Goal: Task Accomplishment & Management: Complete application form

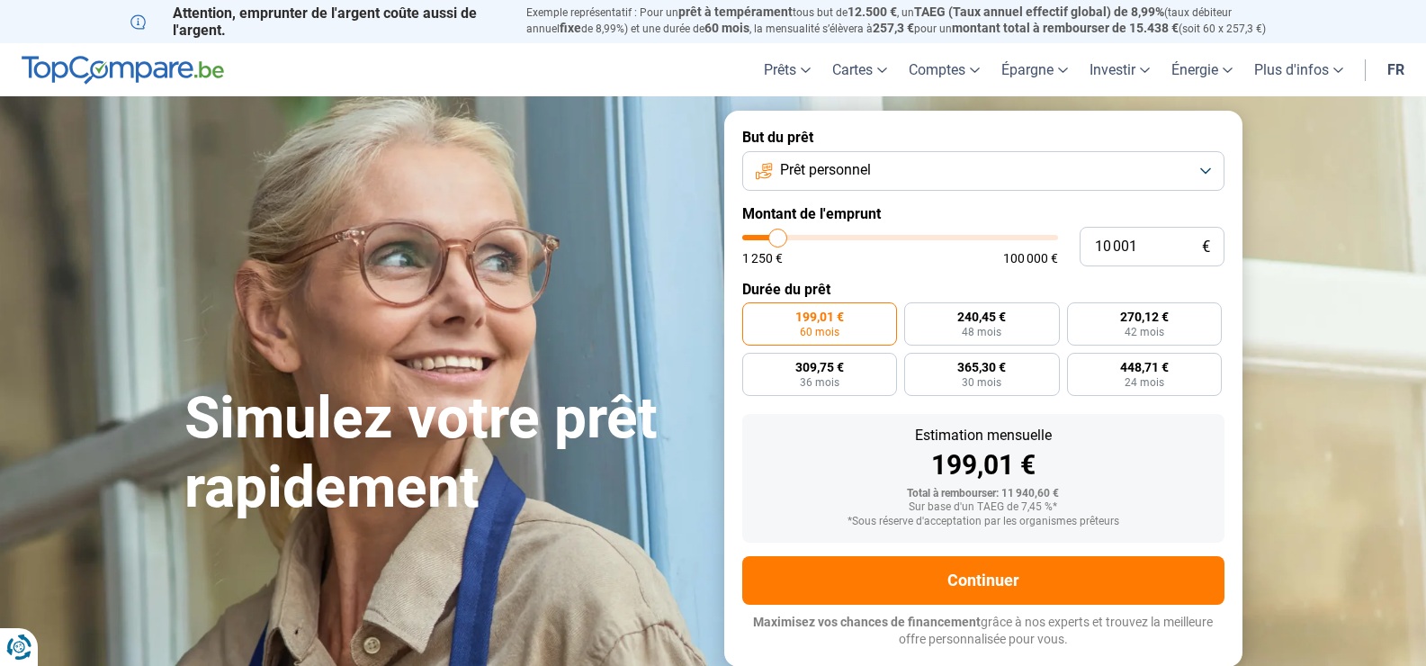
type input "11 250"
type input "11250"
type input "12 750"
type input "12750"
type input "14 250"
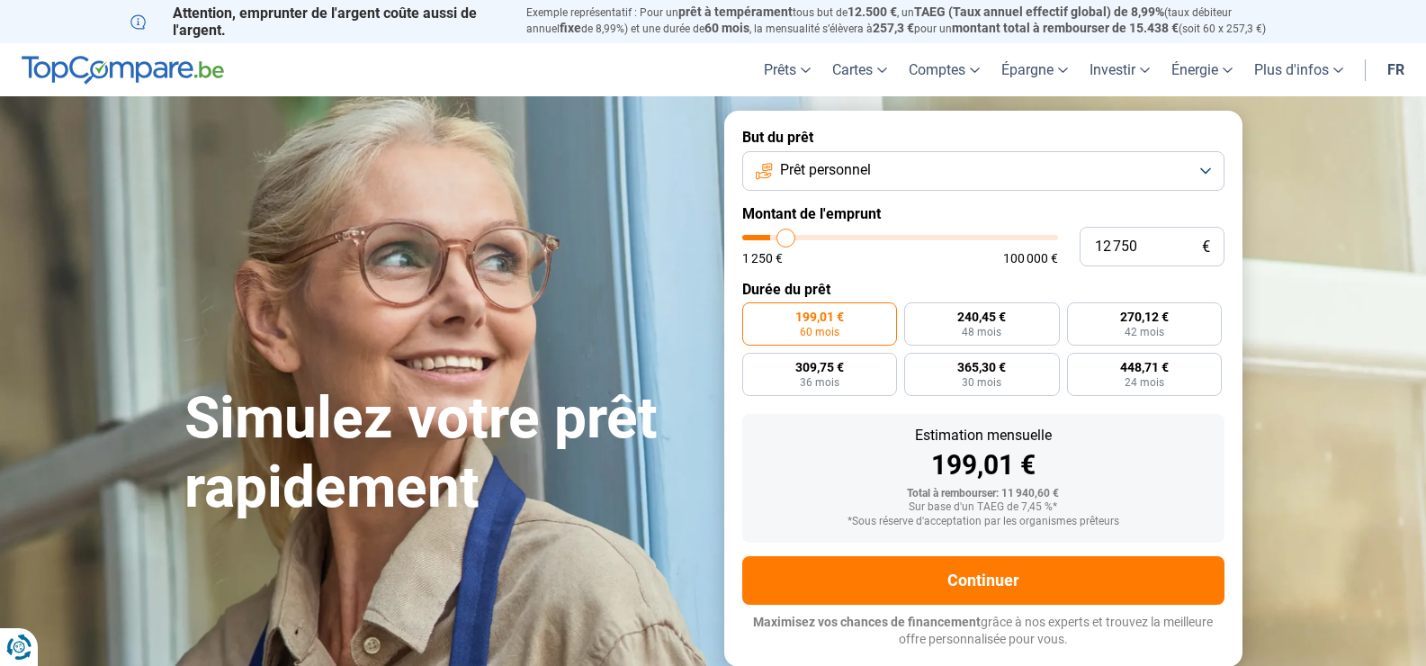
type input "14250"
type input "14 750"
type input "14750"
type input "15 000"
type input "15000"
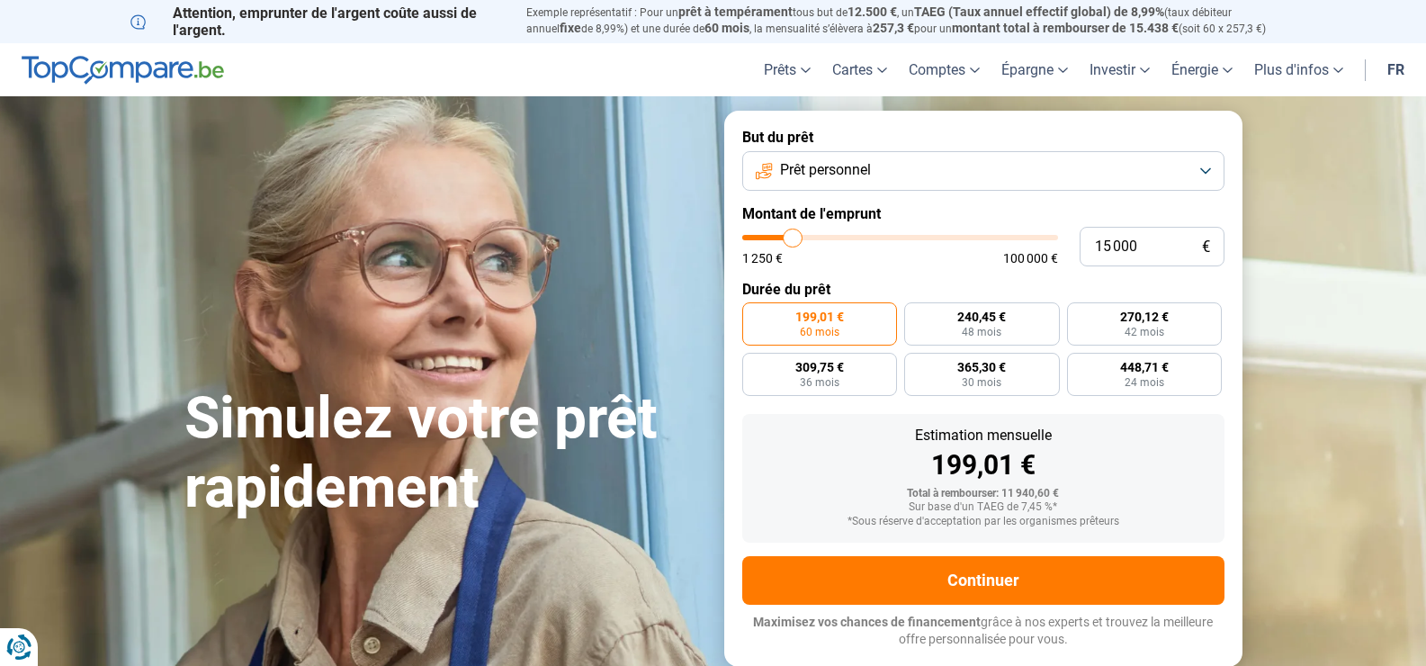
type input "15 750"
type input "15750"
type input "16 000"
type input "16000"
type input "17 500"
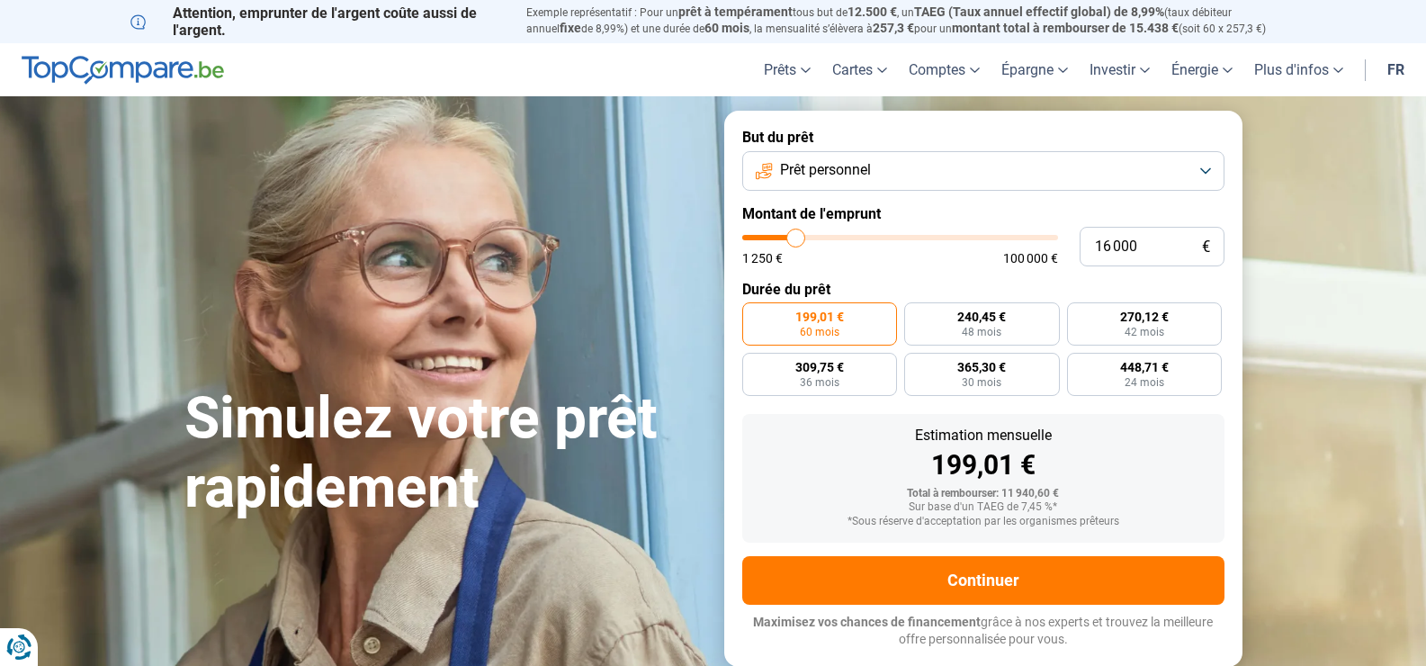
type input "17500"
type input "19 250"
type input "19250"
type input "20 750"
type input "20750"
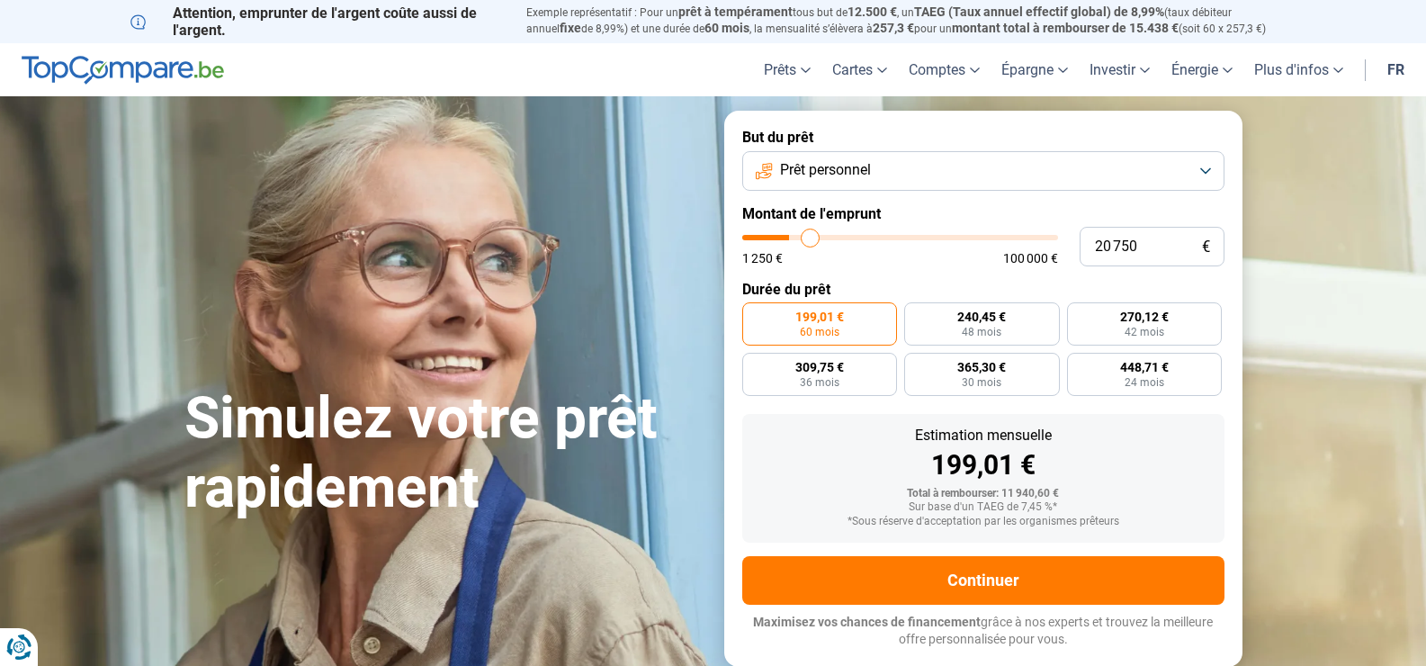
type input "22 250"
type input "22250"
type input "22 750"
type input "22750"
type input "23 000"
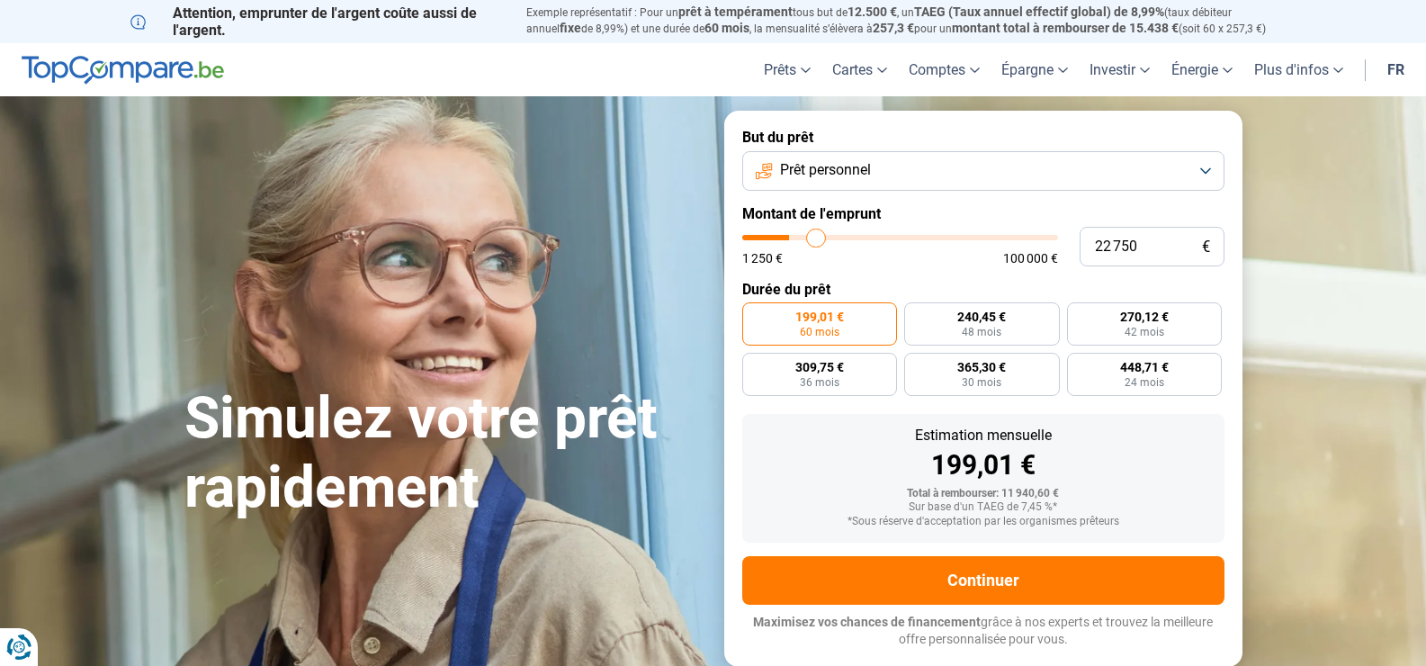
type input "23000"
type input "19 750"
type input "19750"
type input "14 750"
type input "14750"
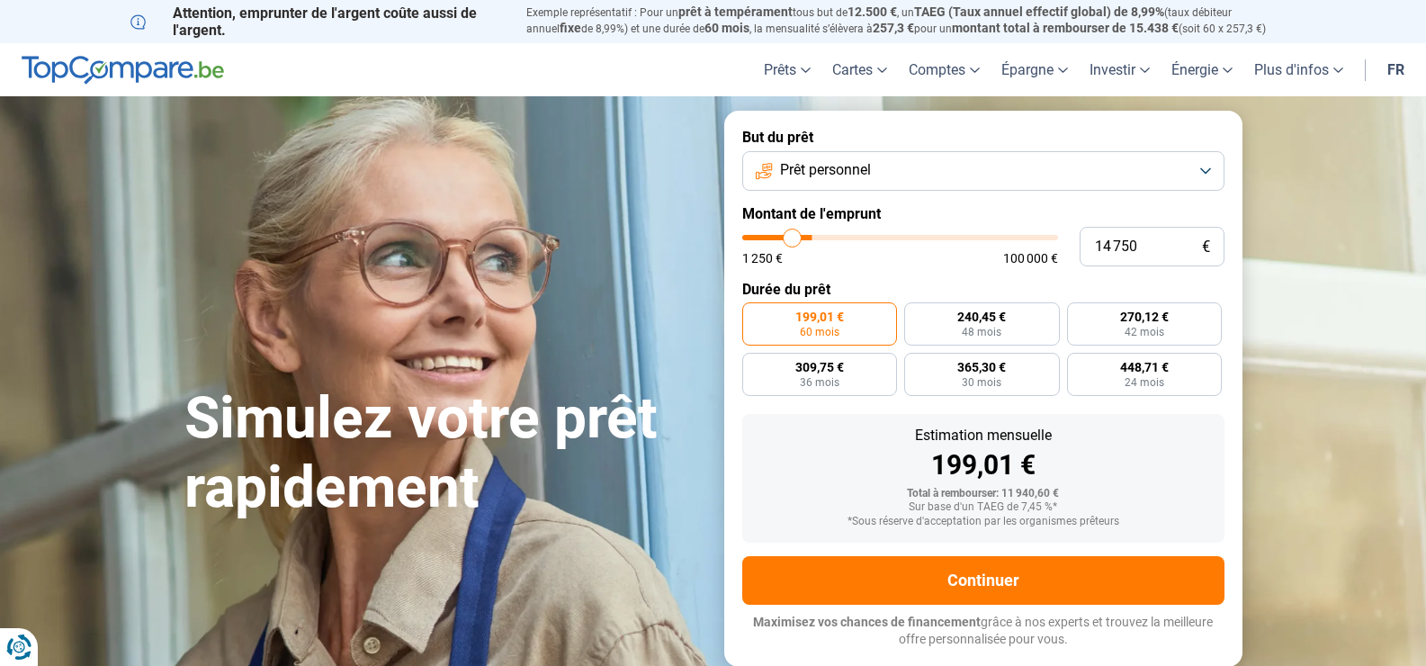
type input "11 500"
type input "11500"
type input "8 500"
type input "8500"
type input "5 750"
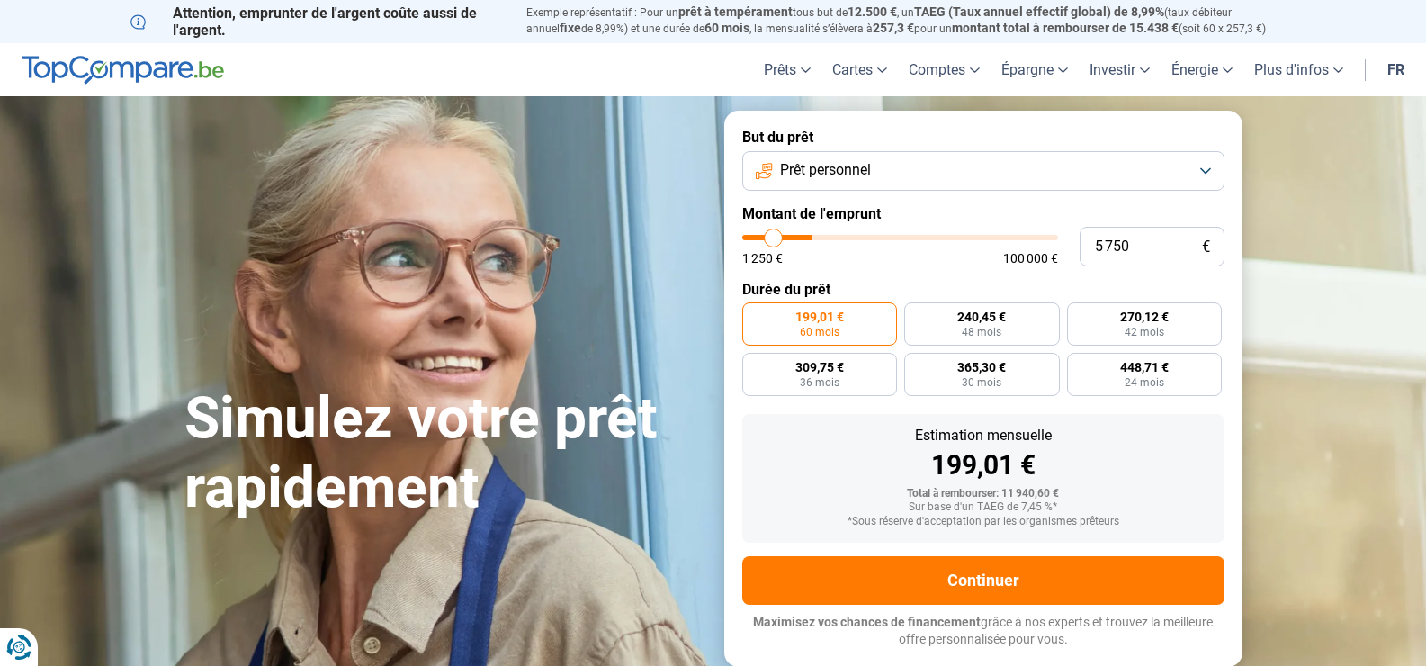
type input "5750"
type input "4 000"
type input "4000"
type input "2 500"
type input "2500"
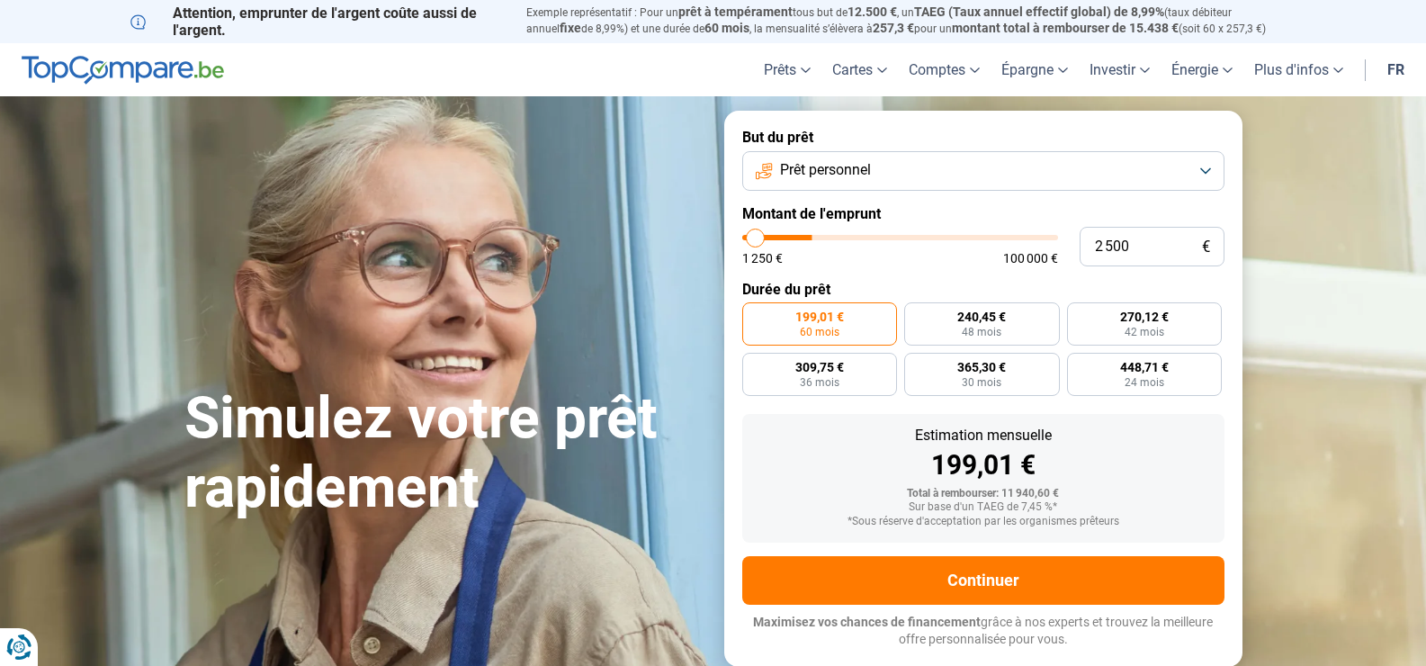
type input "1 250"
drag, startPoint x: 779, startPoint y: 231, endPoint x: 764, endPoint y: 232, distance: 15.3
type input "1250"
click at [742, 240] on input "range" at bounding box center [900, 237] width 316 height 5
radio input "true"
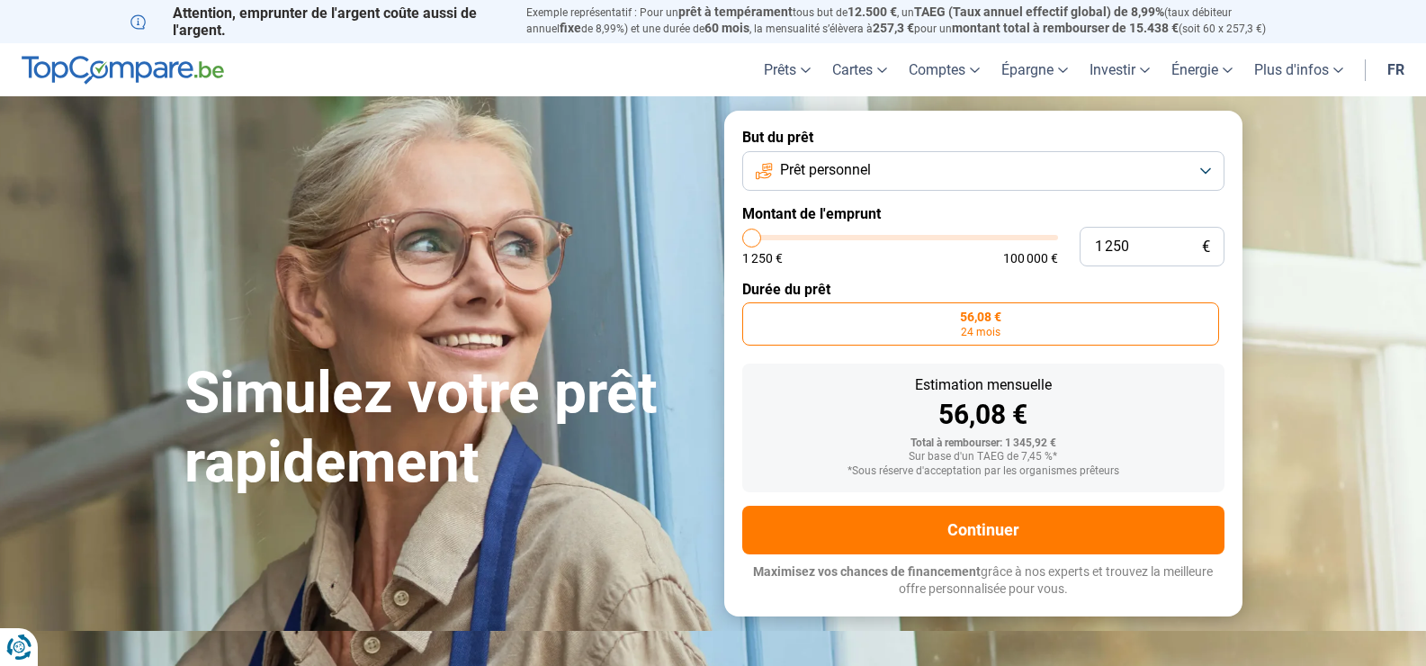
drag, startPoint x: 751, startPoint y: 233, endPoint x: 728, endPoint y: 232, distance: 22.5
click at [742, 235] on input "range" at bounding box center [900, 237] width 316 height 5
type input "3 500"
type input "3500"
type input "4 250"
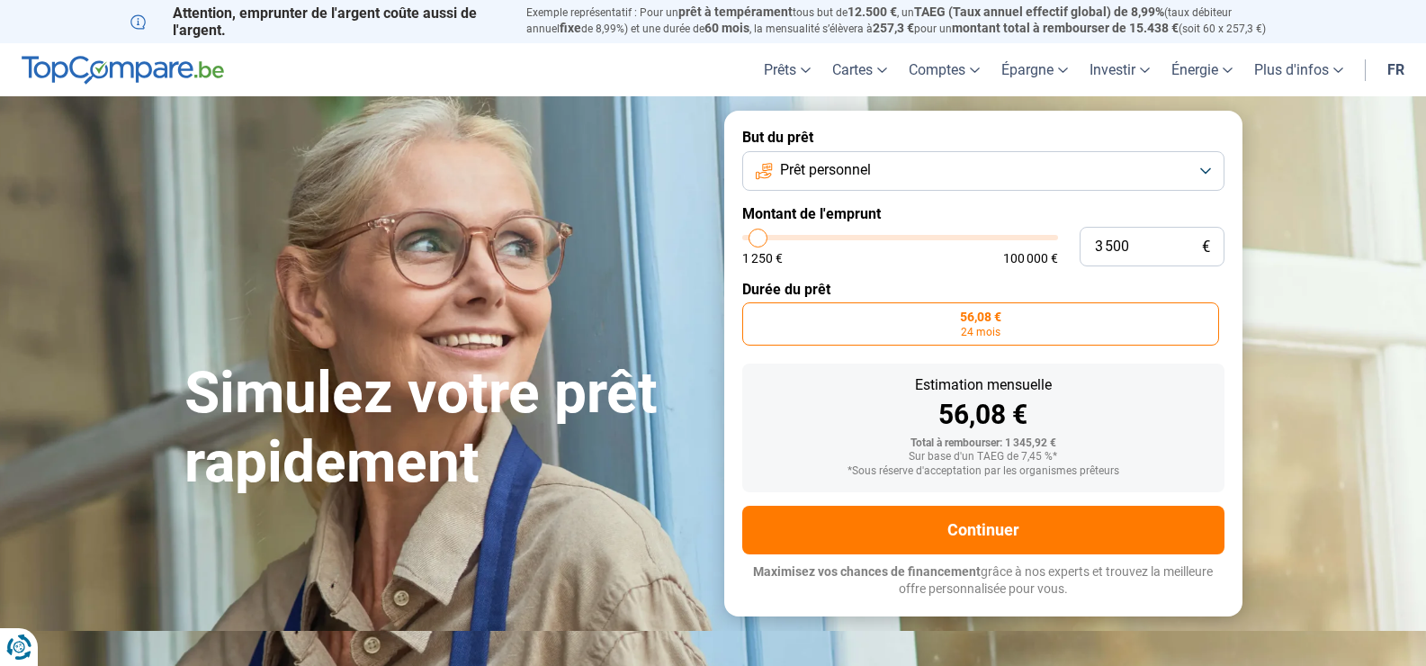
type input "4250"
type input "8 250"
type input "8250"
type input "12 750"
type input "12750"
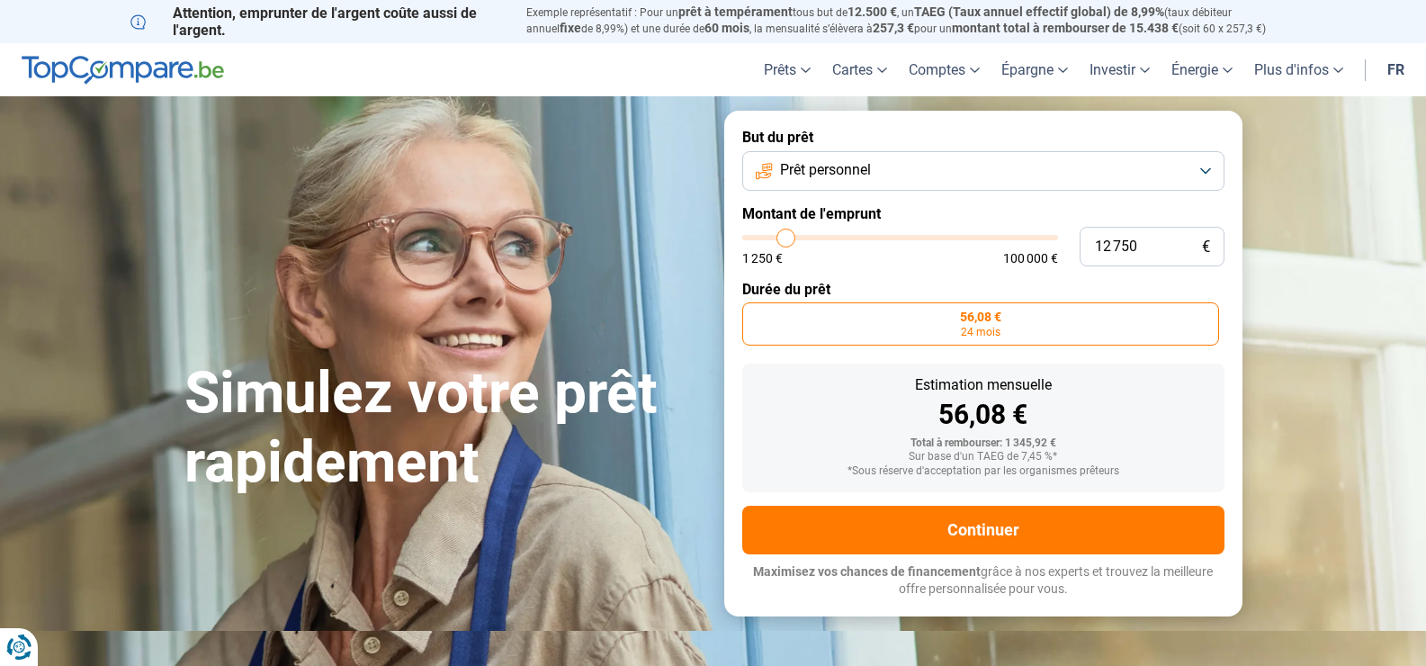
type input "17 250"
type input "17250"
type input "21 250"
type input "21250"
type input "25 250"
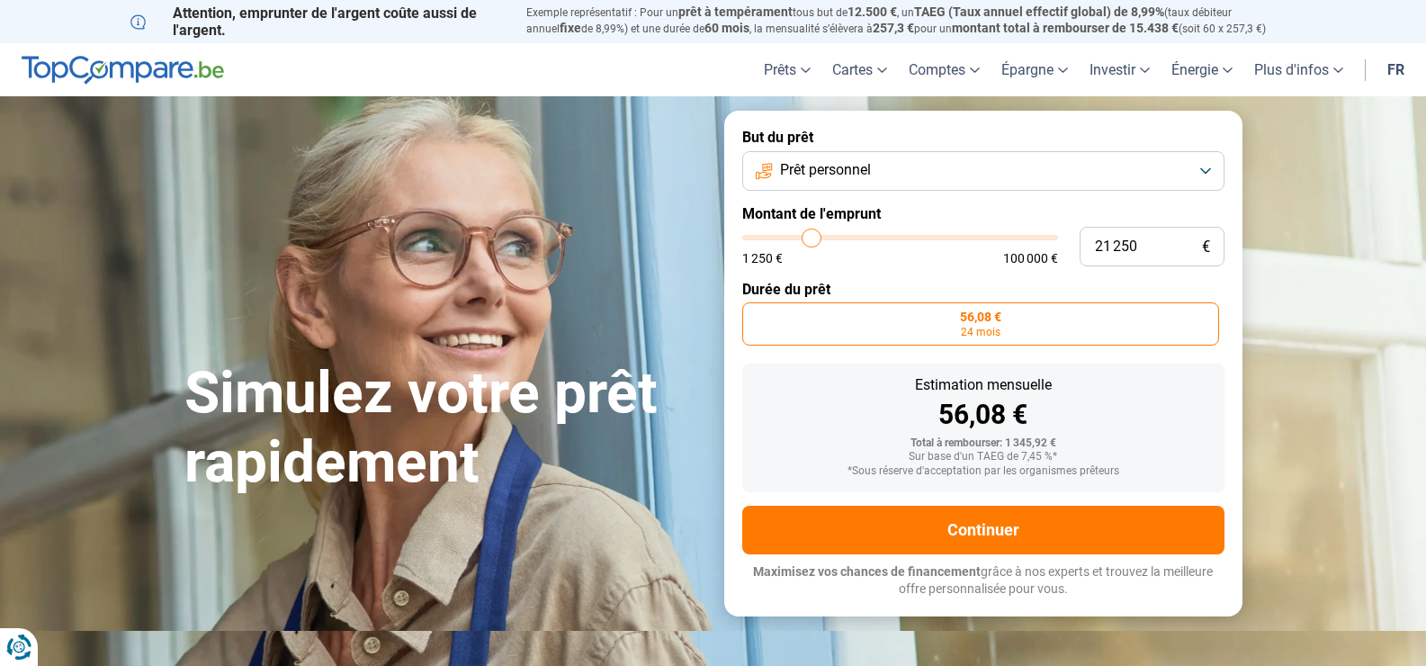
type input "25250"
type input "26 500"
type input "26500"
type input "27 500"
type input "27500"
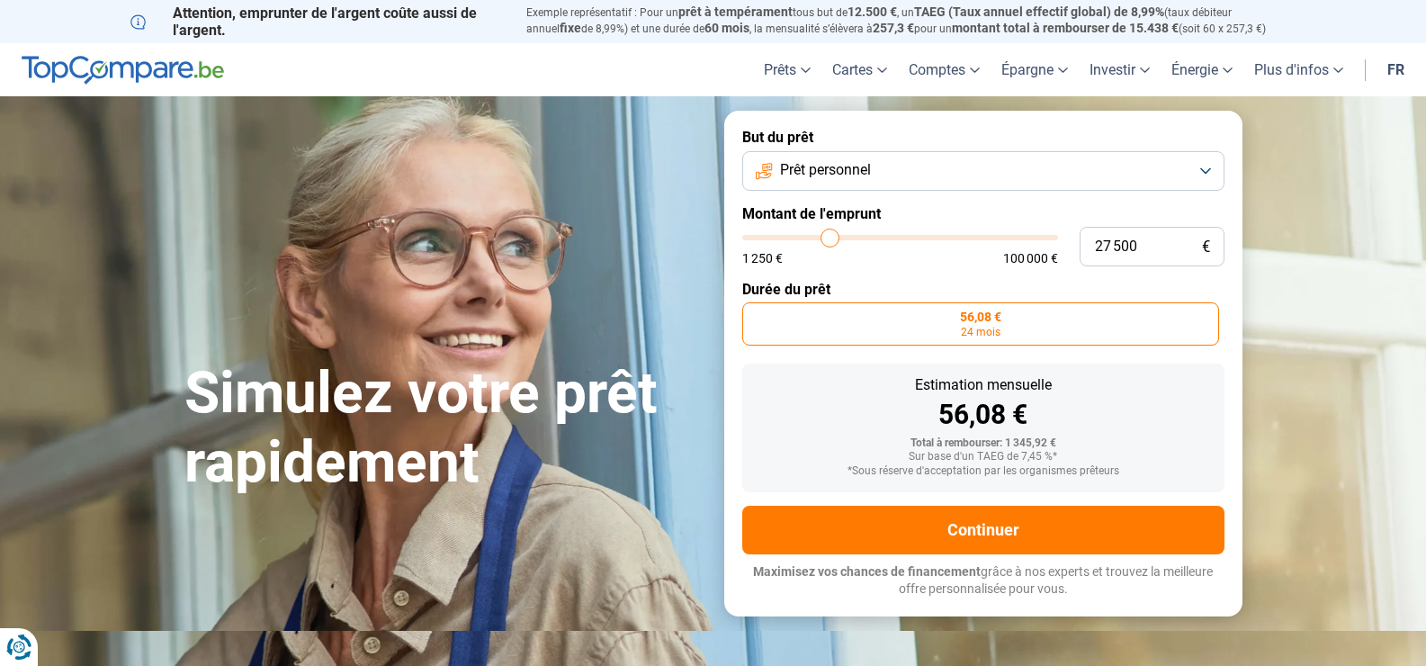
type input "29 500"
type input "29500"
type input "31 750"
type input "31750"
type input "33 750"
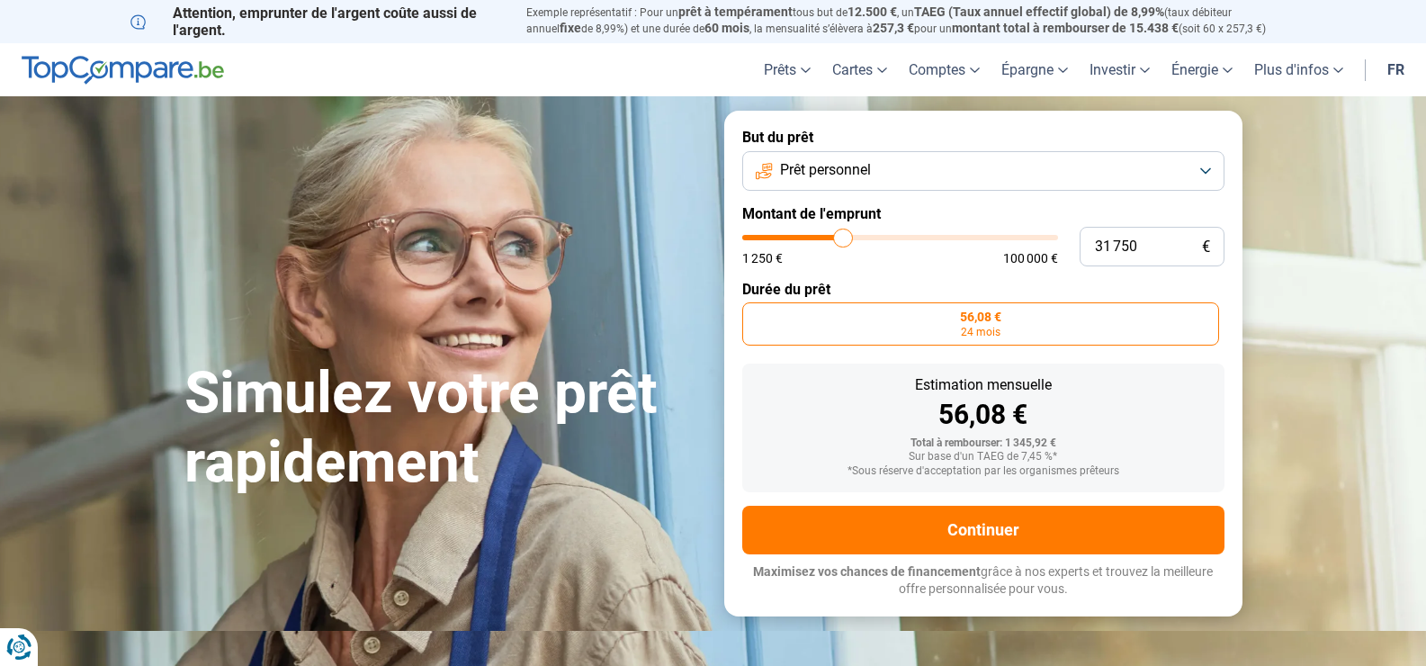
type input "33750"
type input "36 250"
type input "36250"
type input "38 000"
type input "38000"
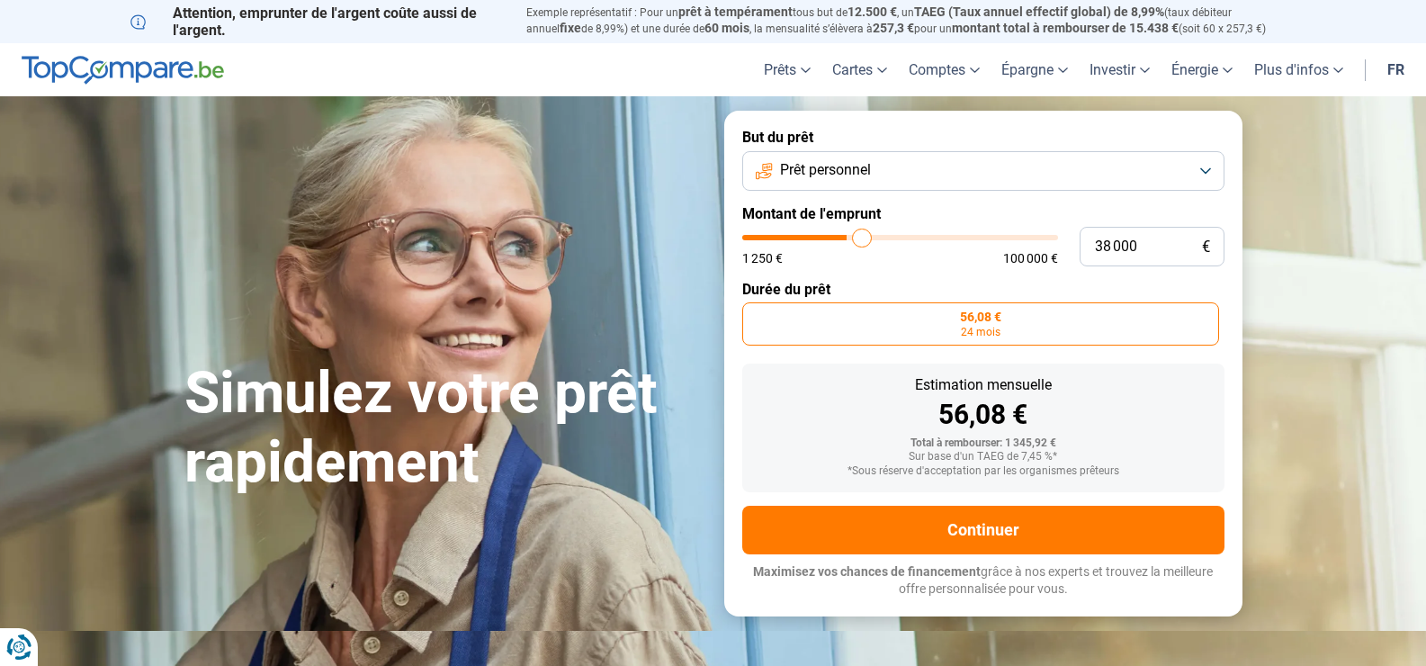
type input "40 250"
type input "40250"
type input "41 500"
type input "41500"
type input "42 750"
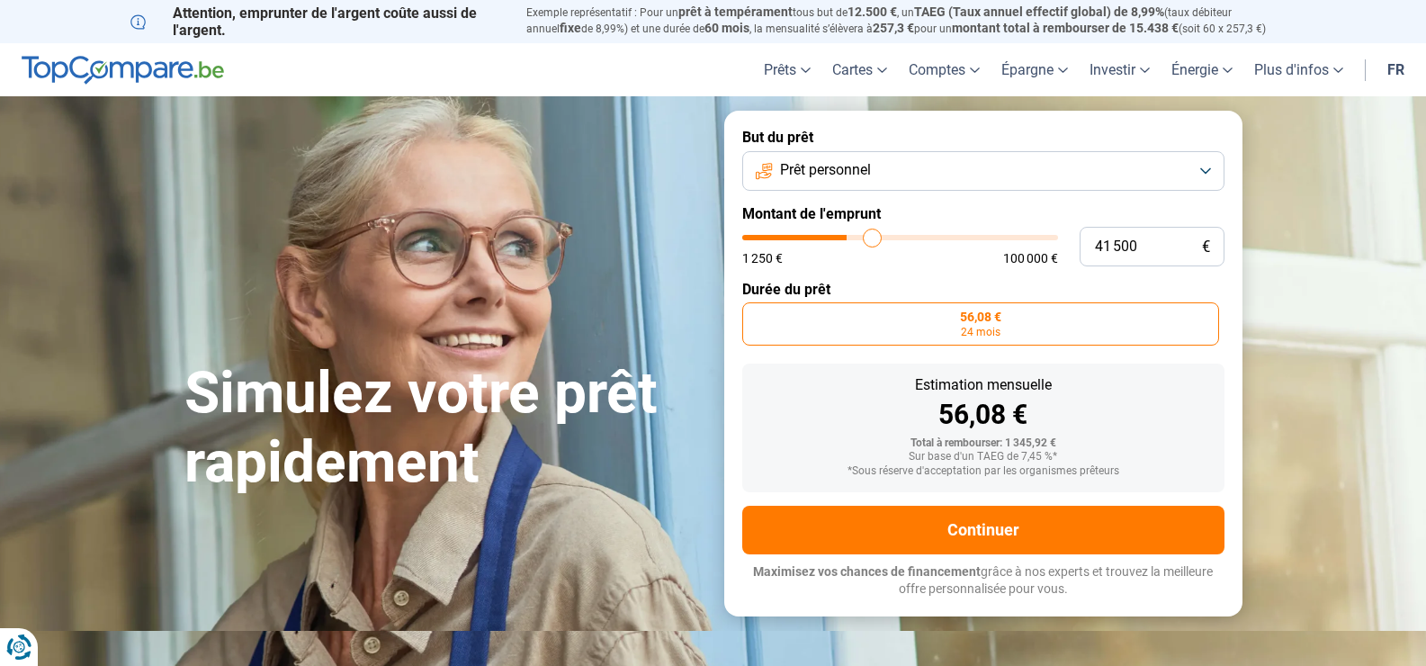
type input "42750"
type input "43 500"
type input "43500"
type input "44 250"
type input "44250"
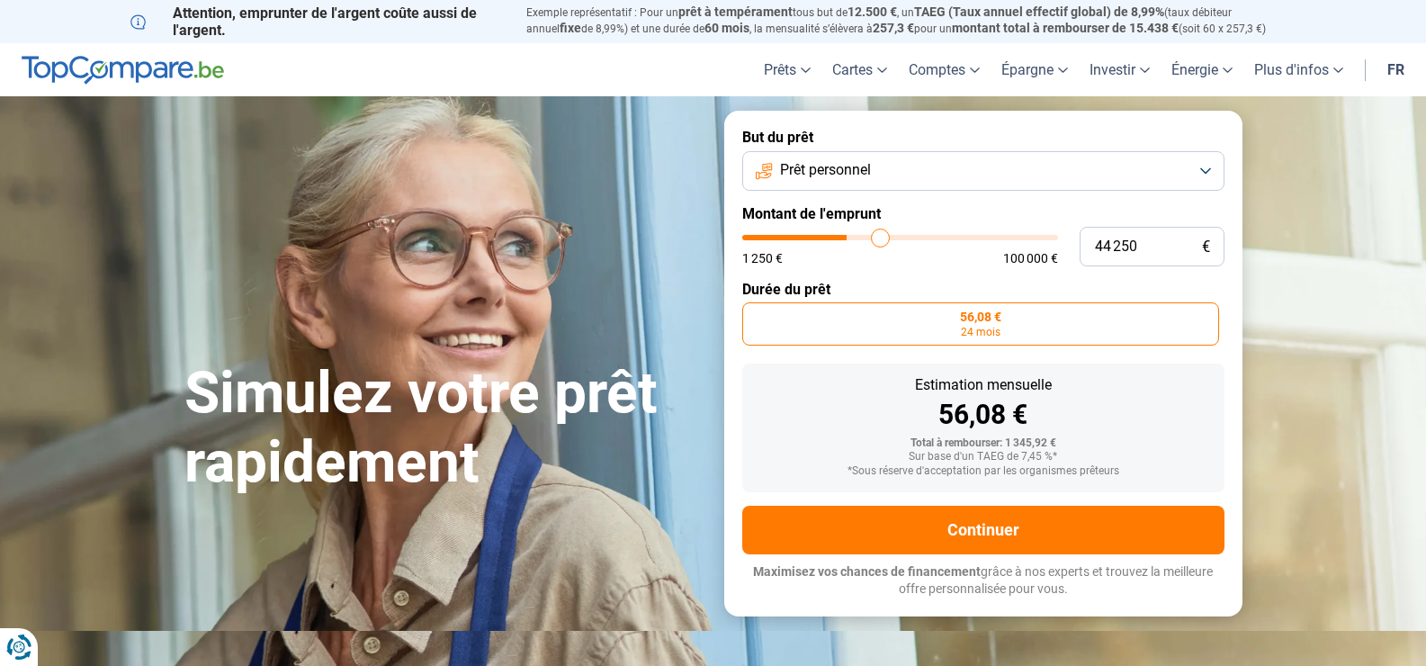
type input "45 000"
type input "45000"
type input "45 750"
type input "45750"
type input "48 500"
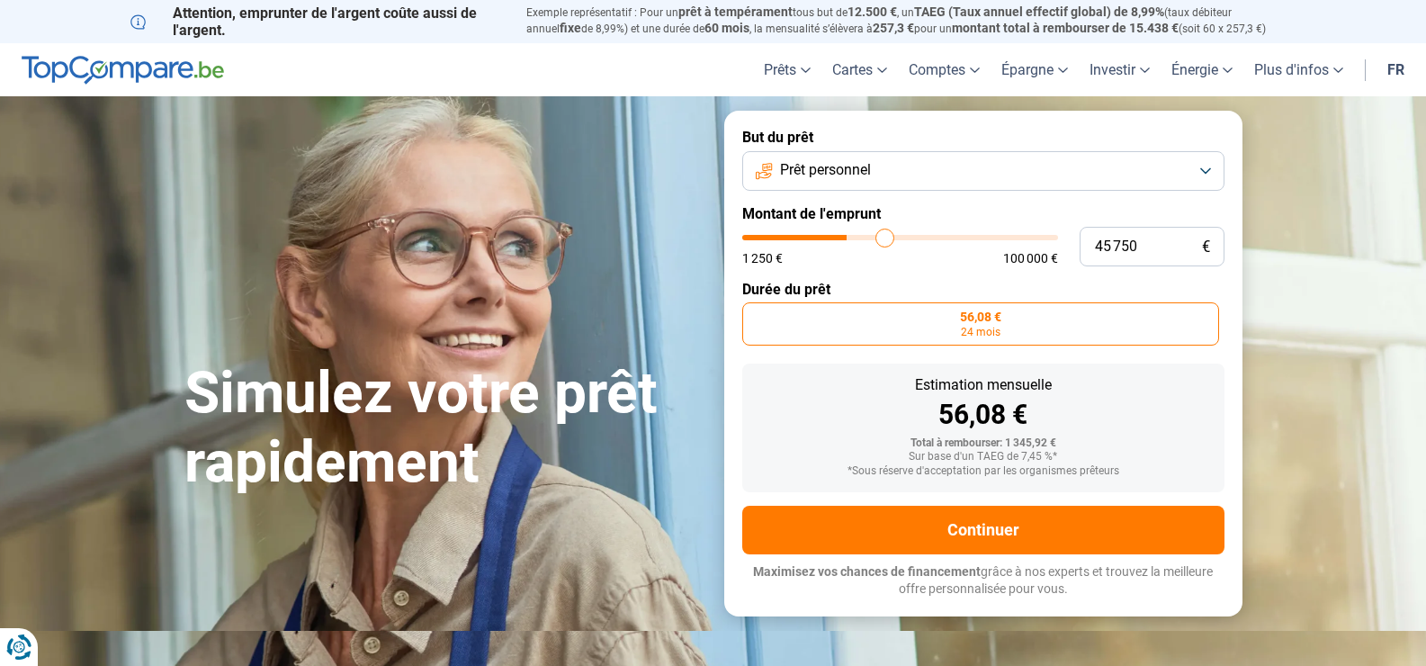
type input "48500"
type input "51 750"
type input "51750"
type input "55 000"
type input "55000"
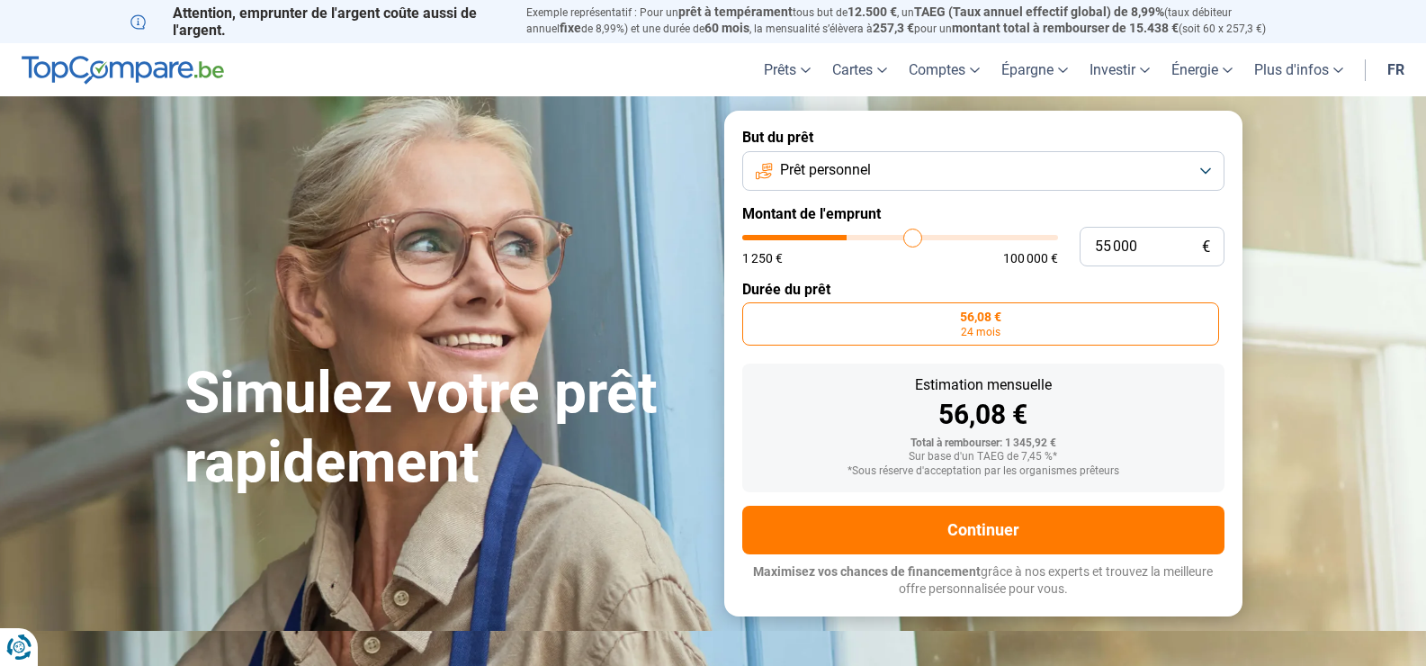
type input "57 500"
type input "57500"
type input "59 500"
type input "59500"
type input "60 500"
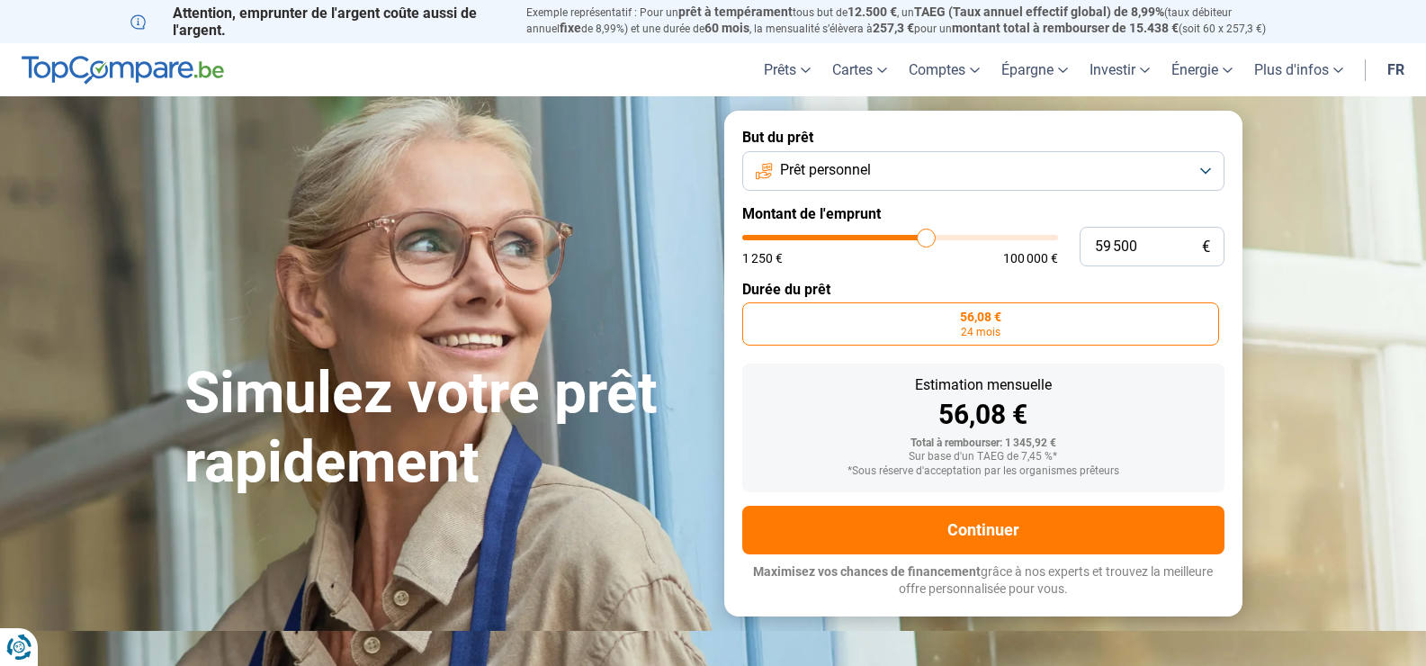
type input "60500"
type input "60 750"
type input "60750"
type input "61 000"
type input "61000"
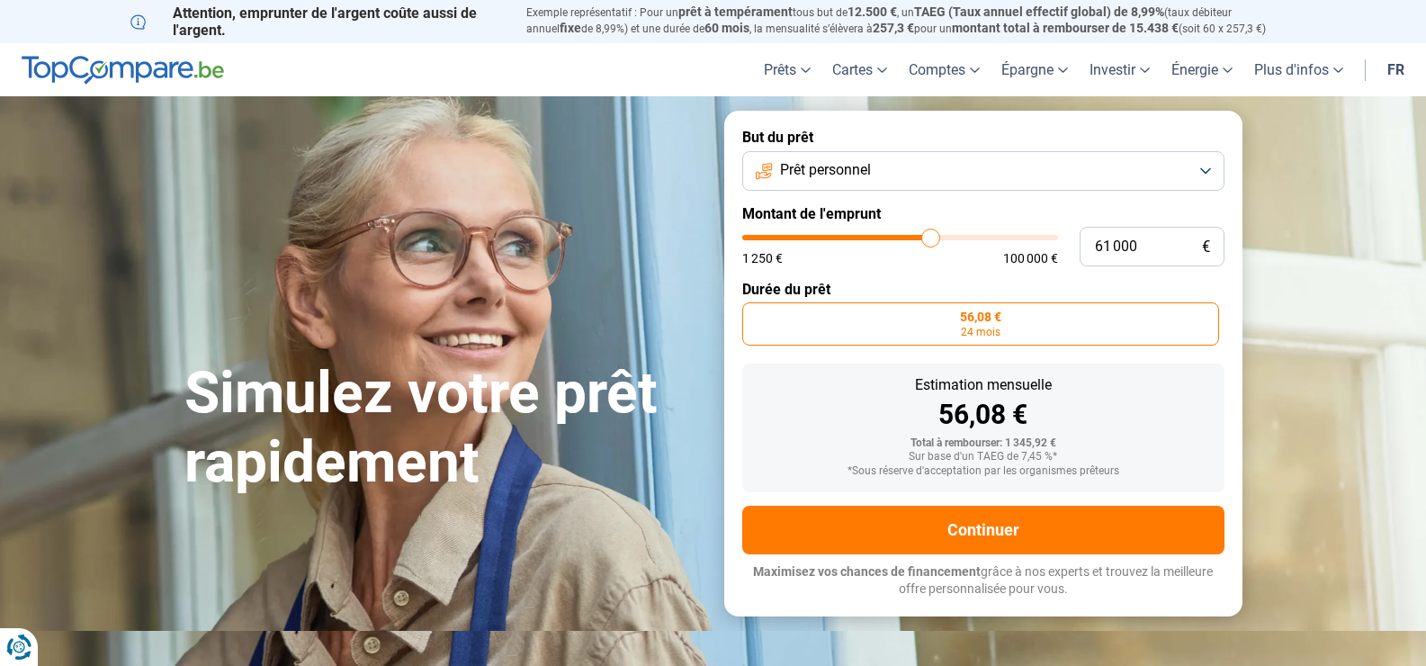
type input "61 750"
type input "61750"
type input "68 750"
type input "68750"
type input "70 500"
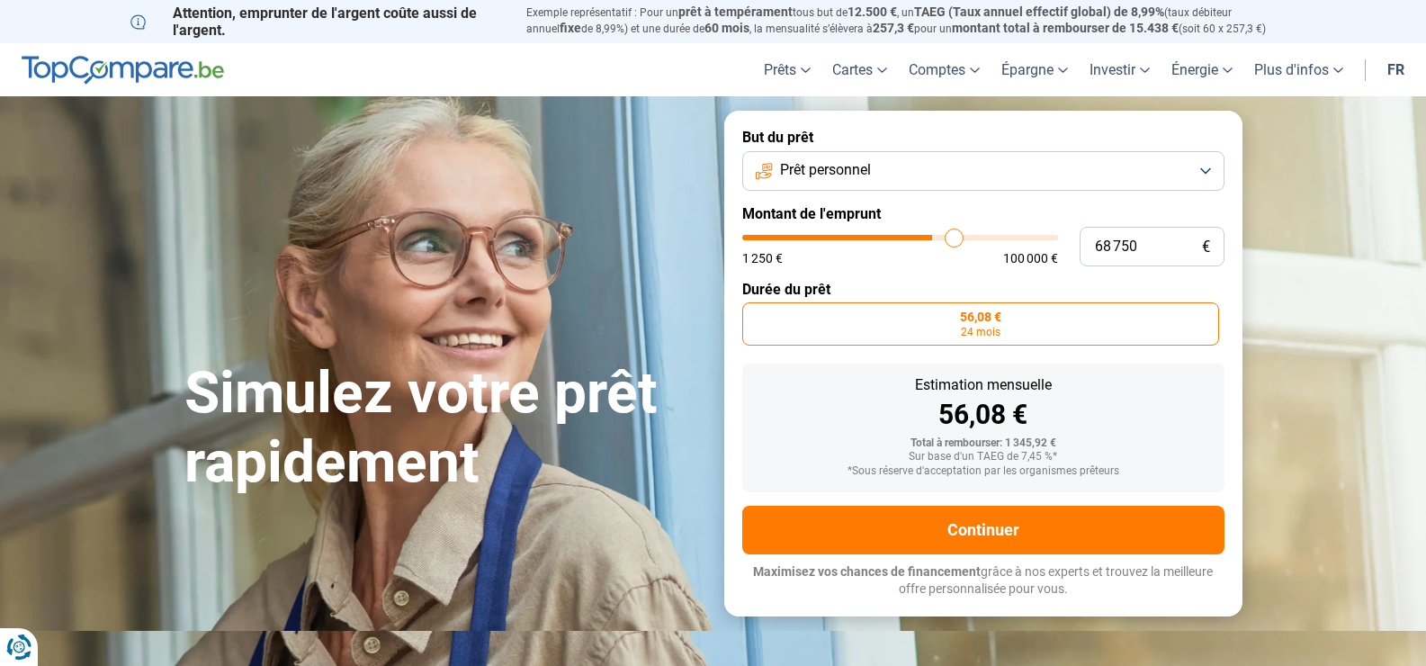
type input "70500"
type input "72 000"
type input "72000"
type input "72 750"
type input "72750"
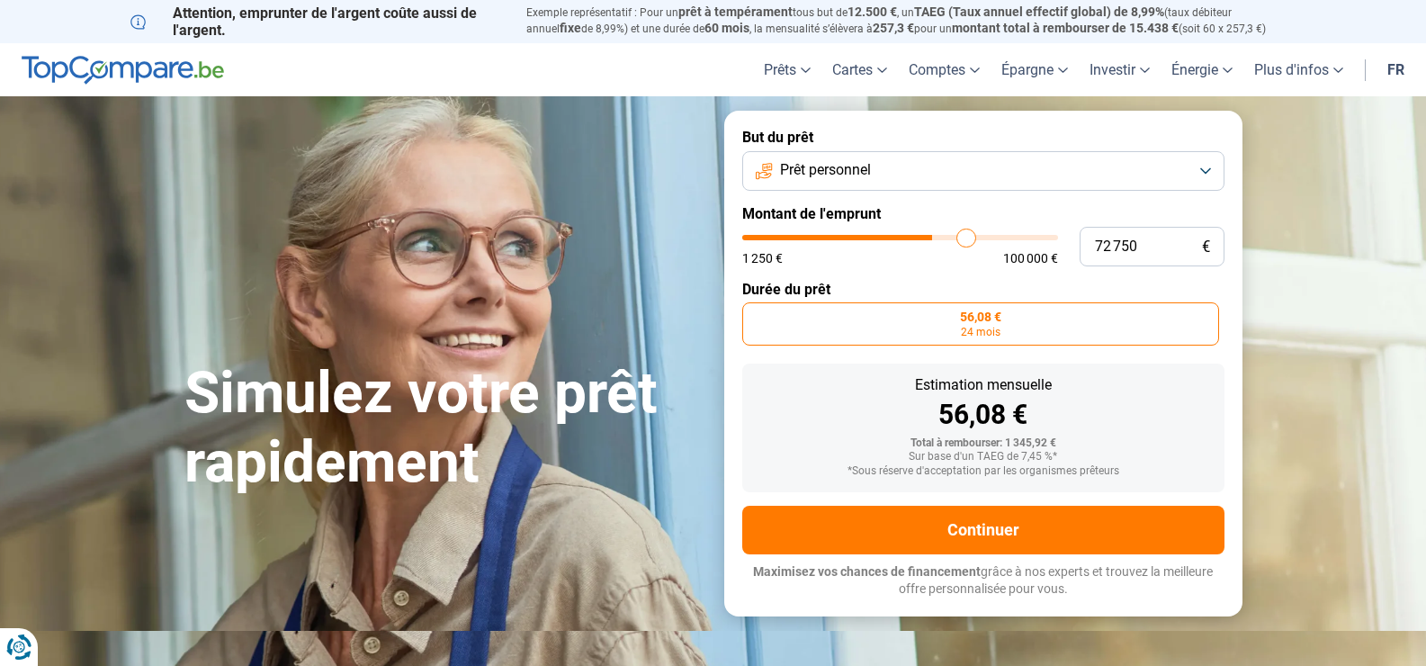
type input "73 250"
type input "73250"
type input "74 250"
type input "74250"
type input "76 250"
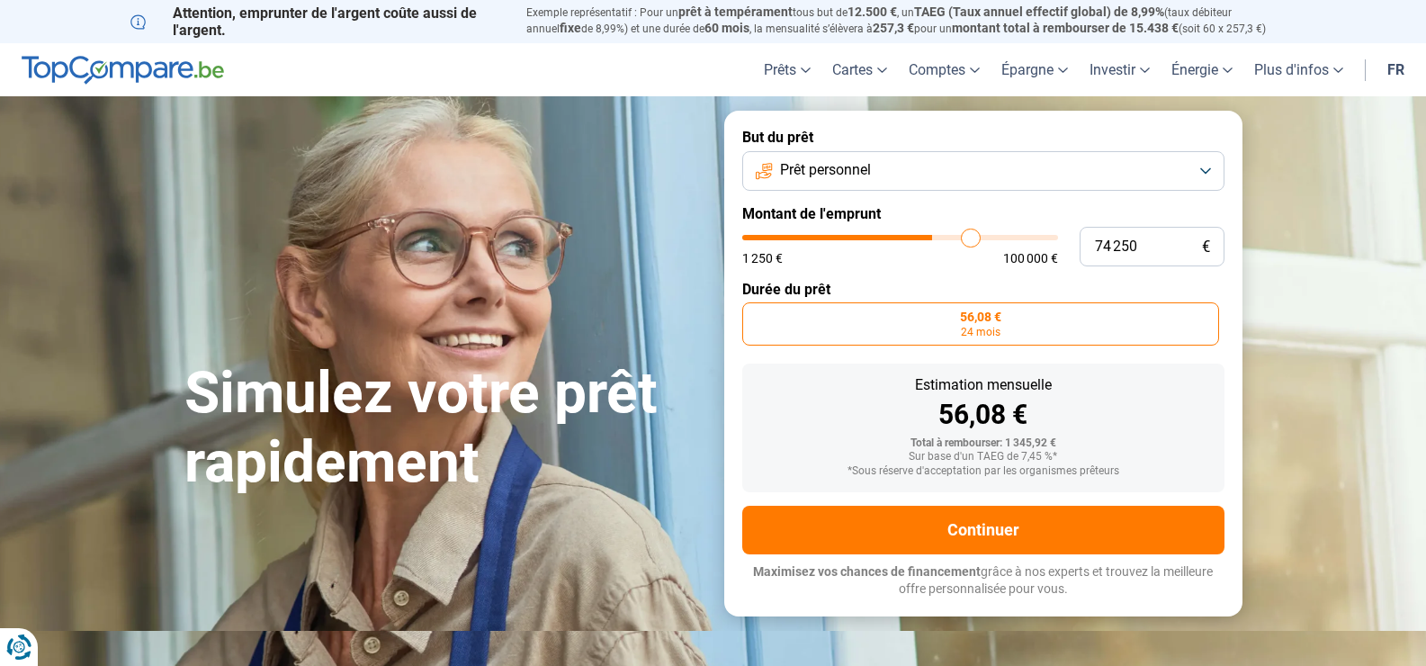
type input "76250"
type input "78 750"
type input "78750"
type input "80 250"
type input "80250"
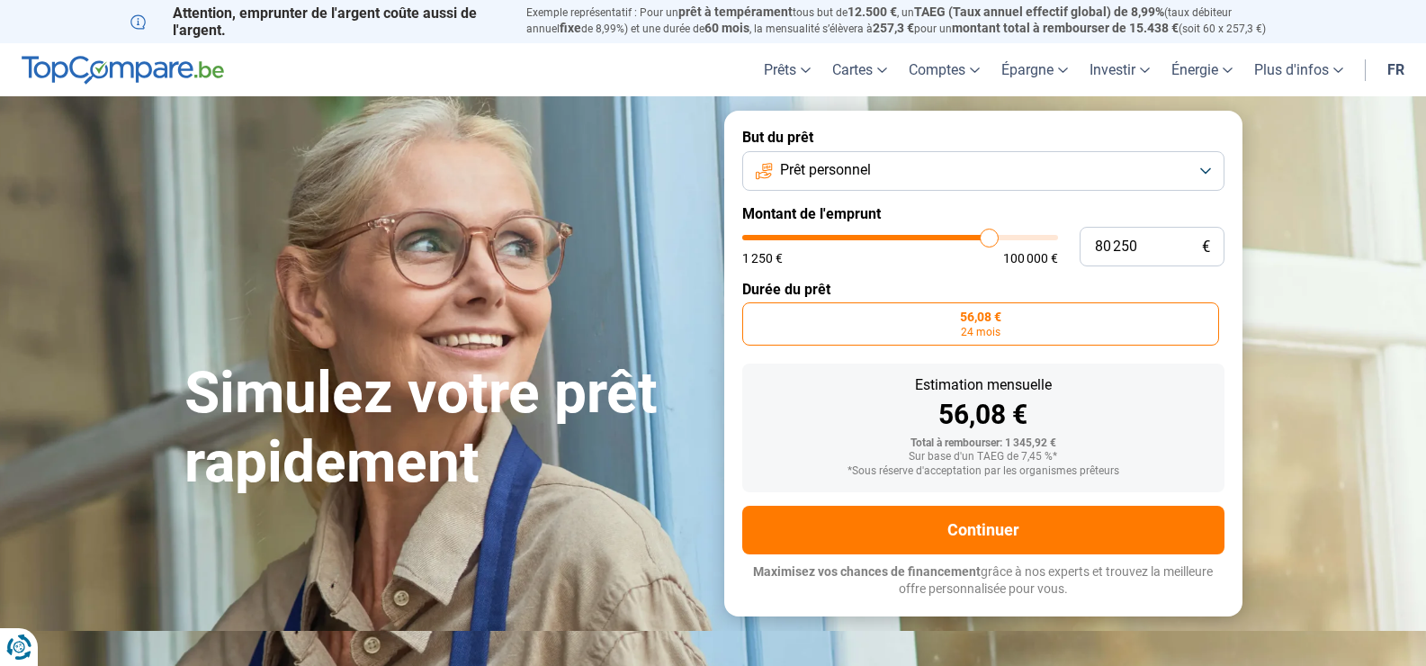
type input "81 750"
type input "81750"
type input "82 750"
type input "82750"
type input "83 000"
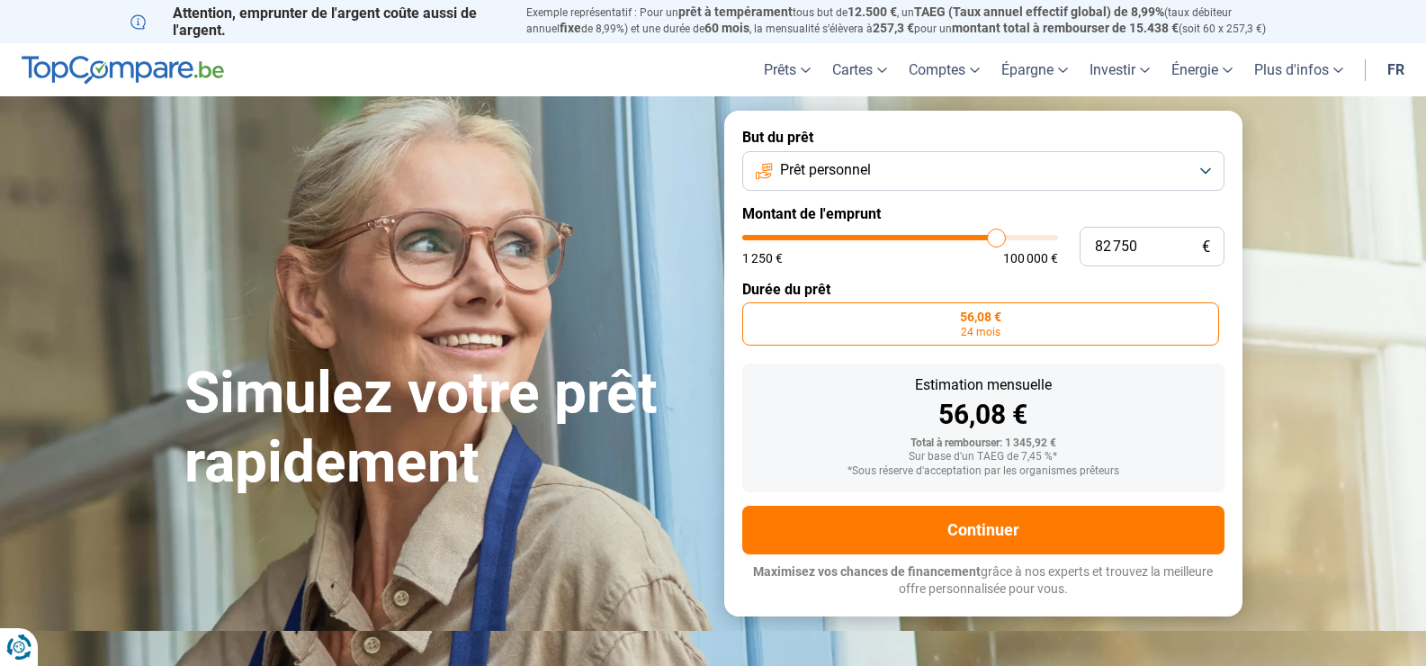
type input "83000"
type input "83 750"
type input "83750"
type input "84 500"
type input "84500"
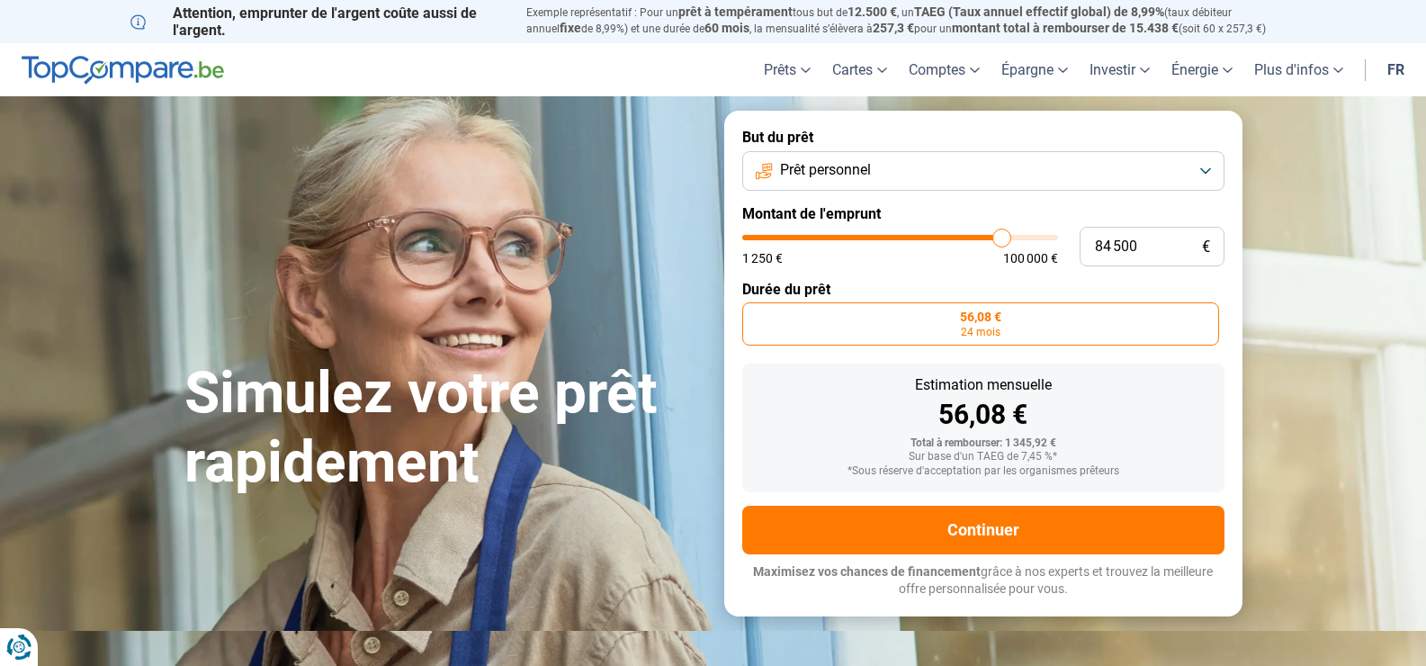
type input "90 250"
type input "90250"
type input "94 250"
type input "94250"
type input "96 000"
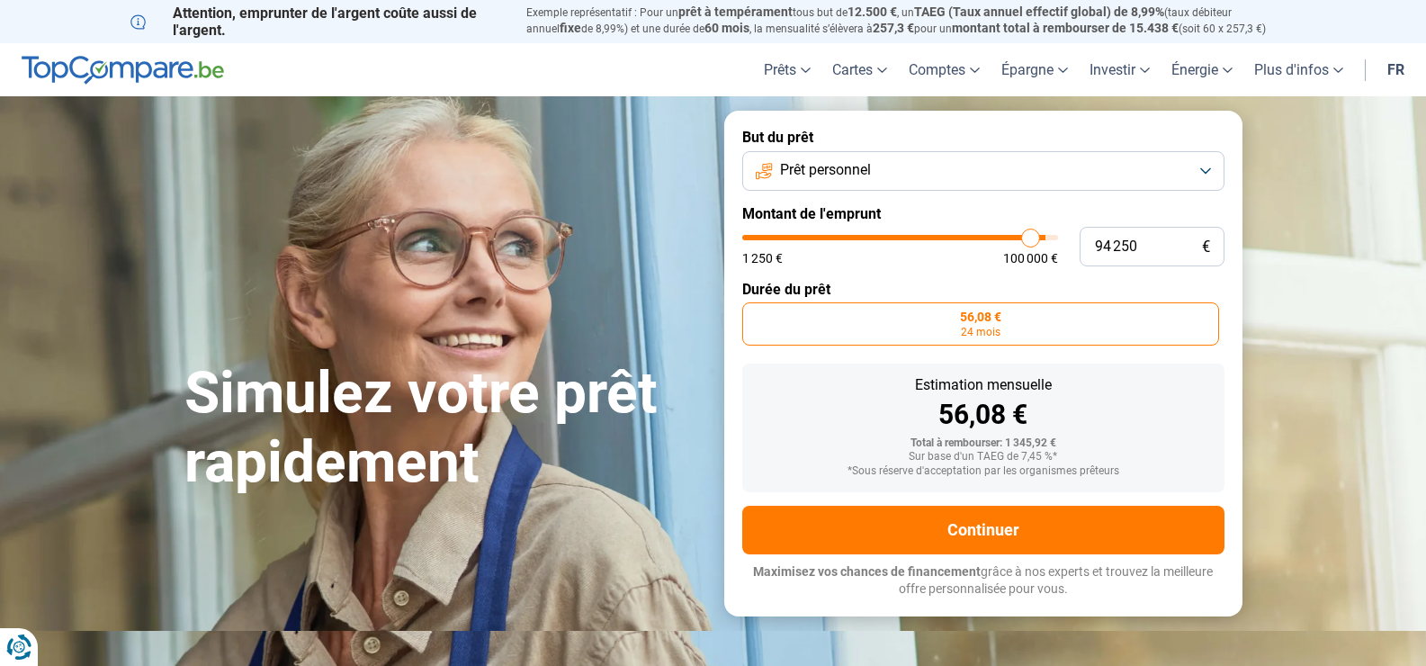
type input "96000"
type input "96 250"
type input "96250"
type input "96 500"
type input "96500"
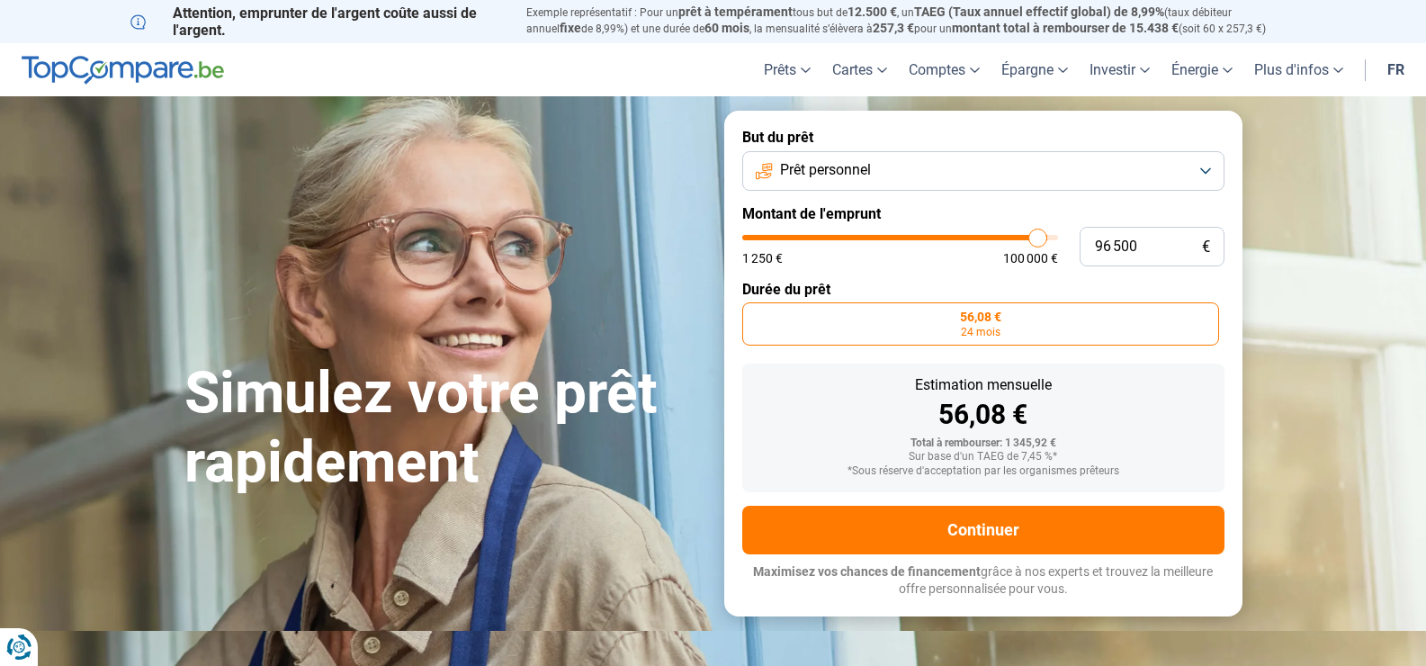
type input "96 250"
type input "96250"
type input "95 750"
type input "95750"
type input "92 000"
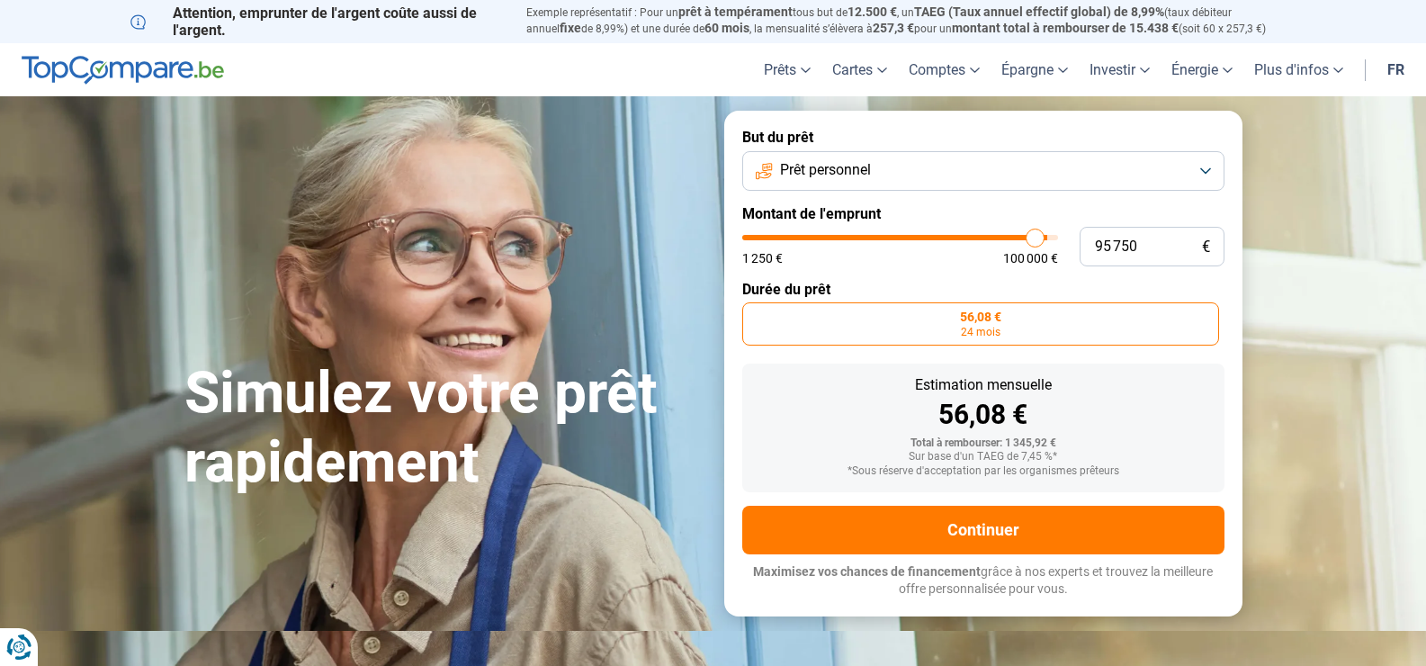
type input "92000"
type input "86 500"
type input "86500"
type input "79 750"
type input "79750"
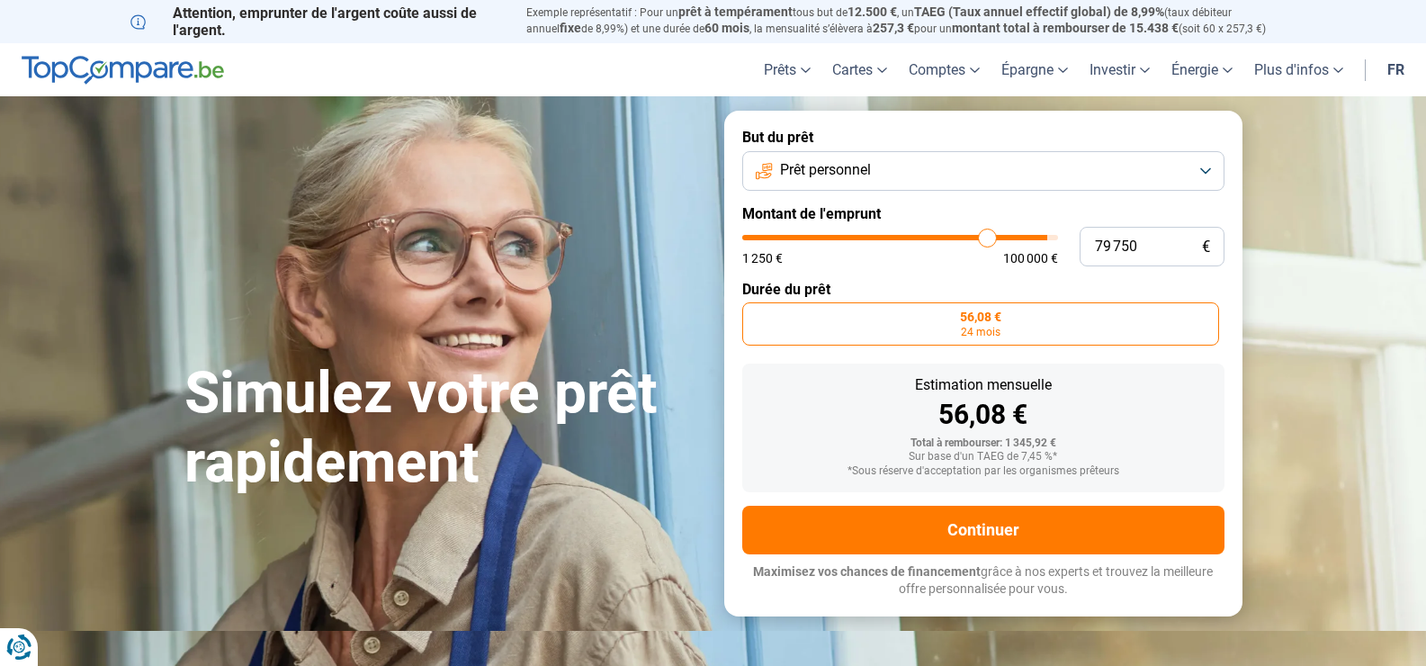
type input "73 750"
type input "73750"
type input "67 750"
type input "67750"
type input "62 250"
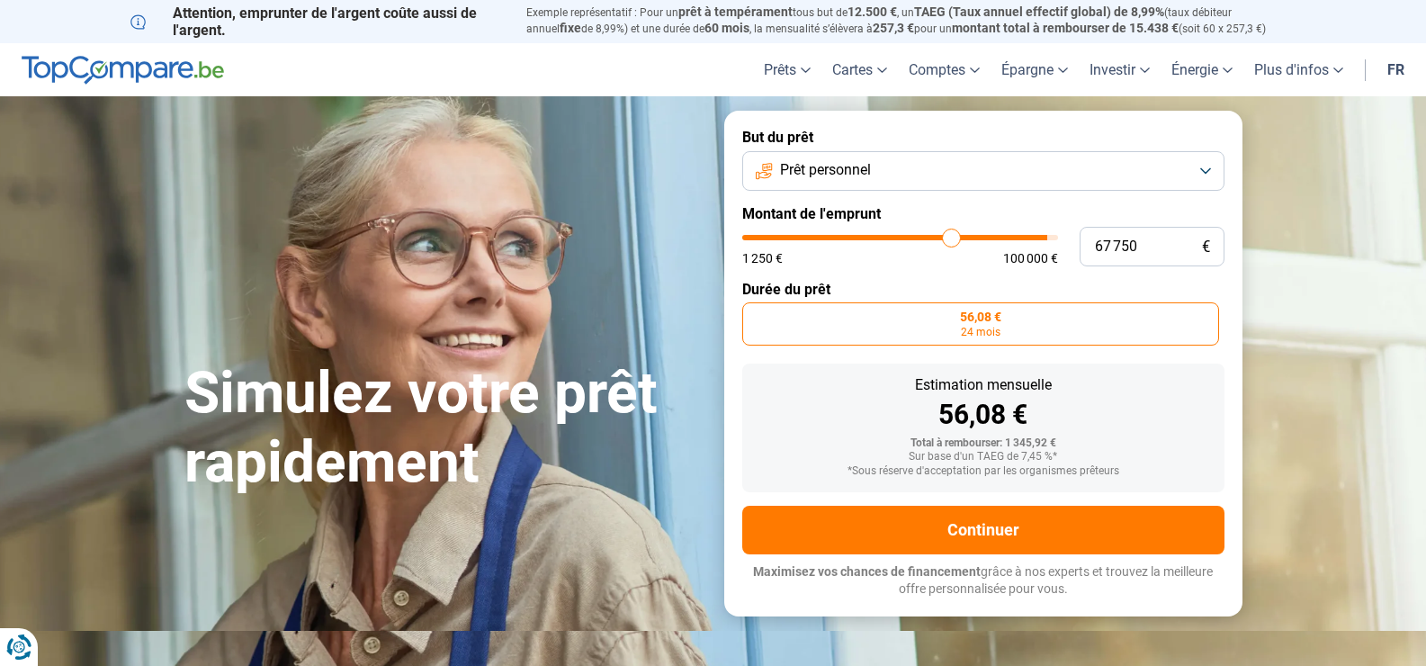
type input "62250"
type input "58 750"
type input "58750"
type input "57 250"
type input "57250"
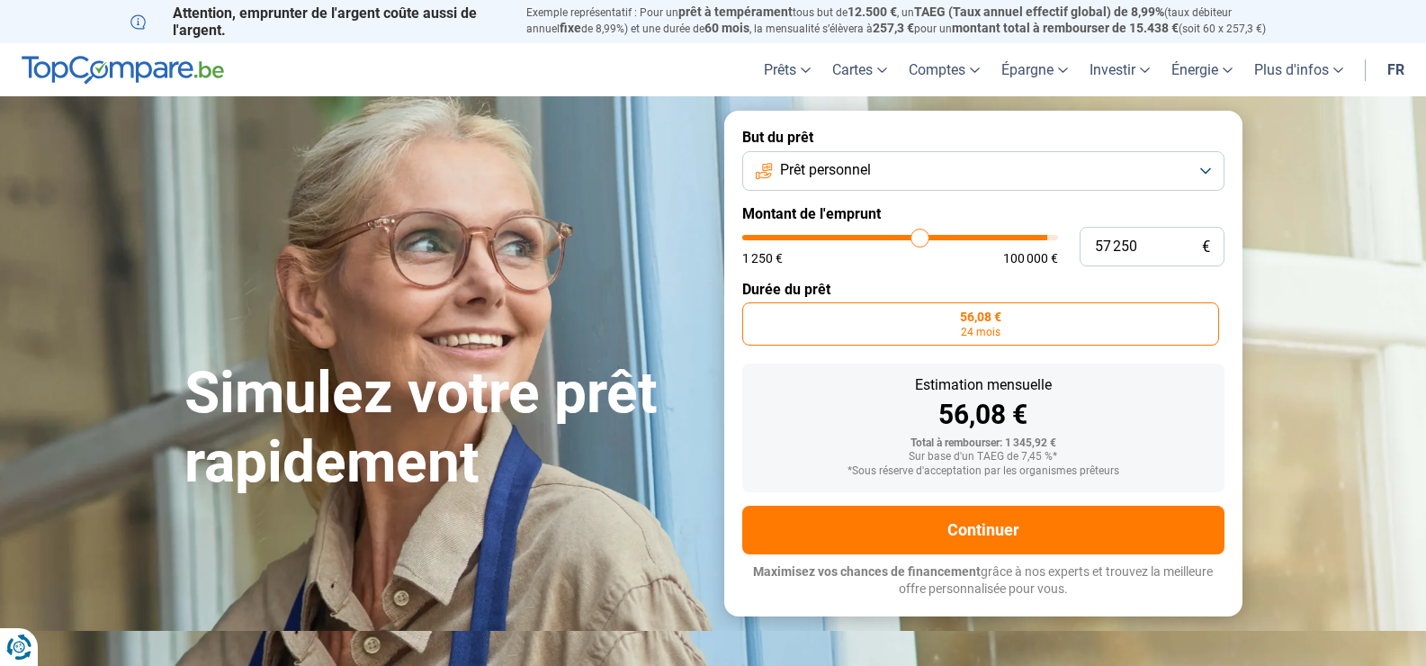
type input "55 000"
type input "55000"
type input "52 000"
type input "52000"
type input "48 500"
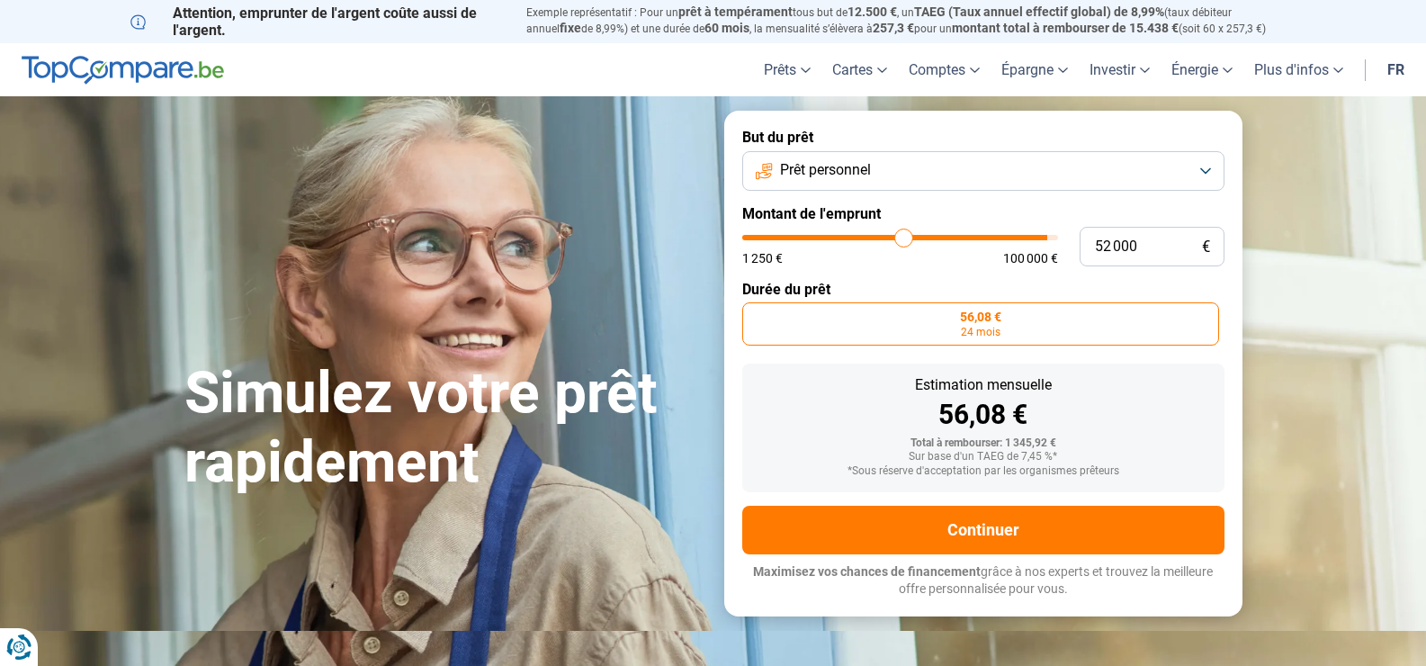
type input "48500"
type input "43 000"
type input "43000"
type input "34 250"
type input "34250"
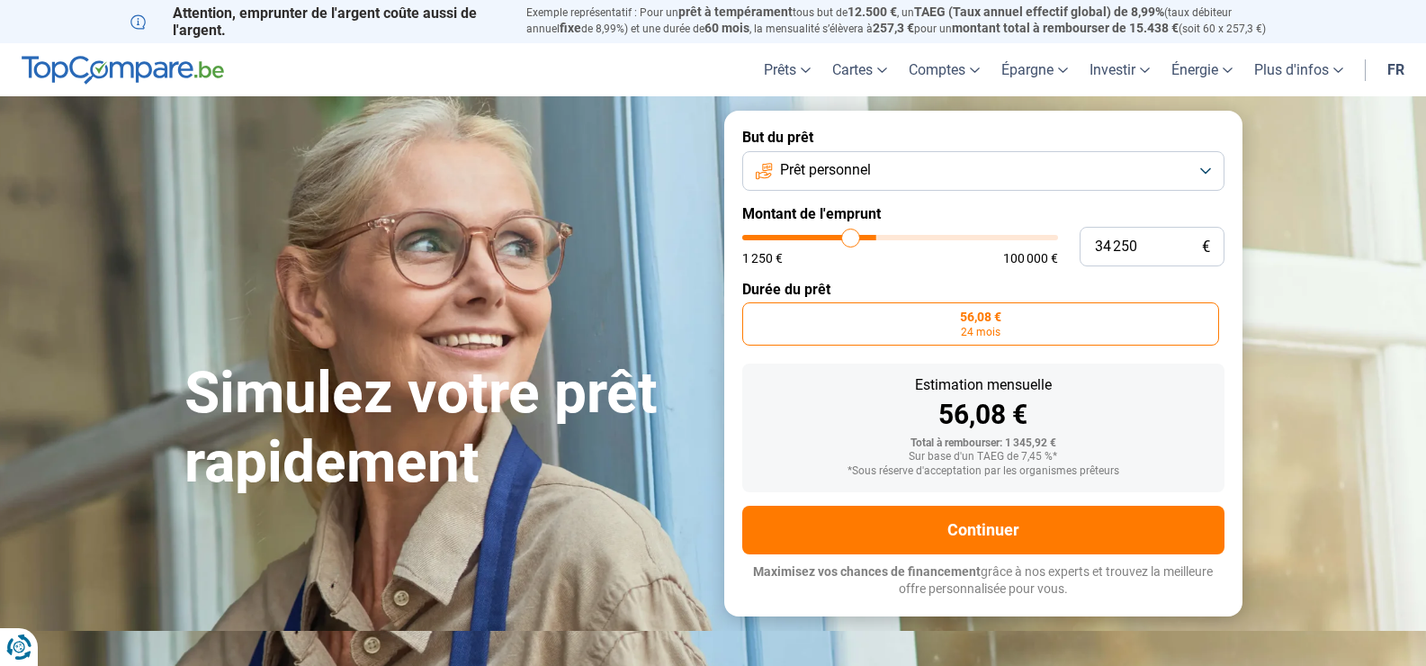
type input "29 250"
type input "29250"
type input "24 500"
type input "24500"
type input "20 000"
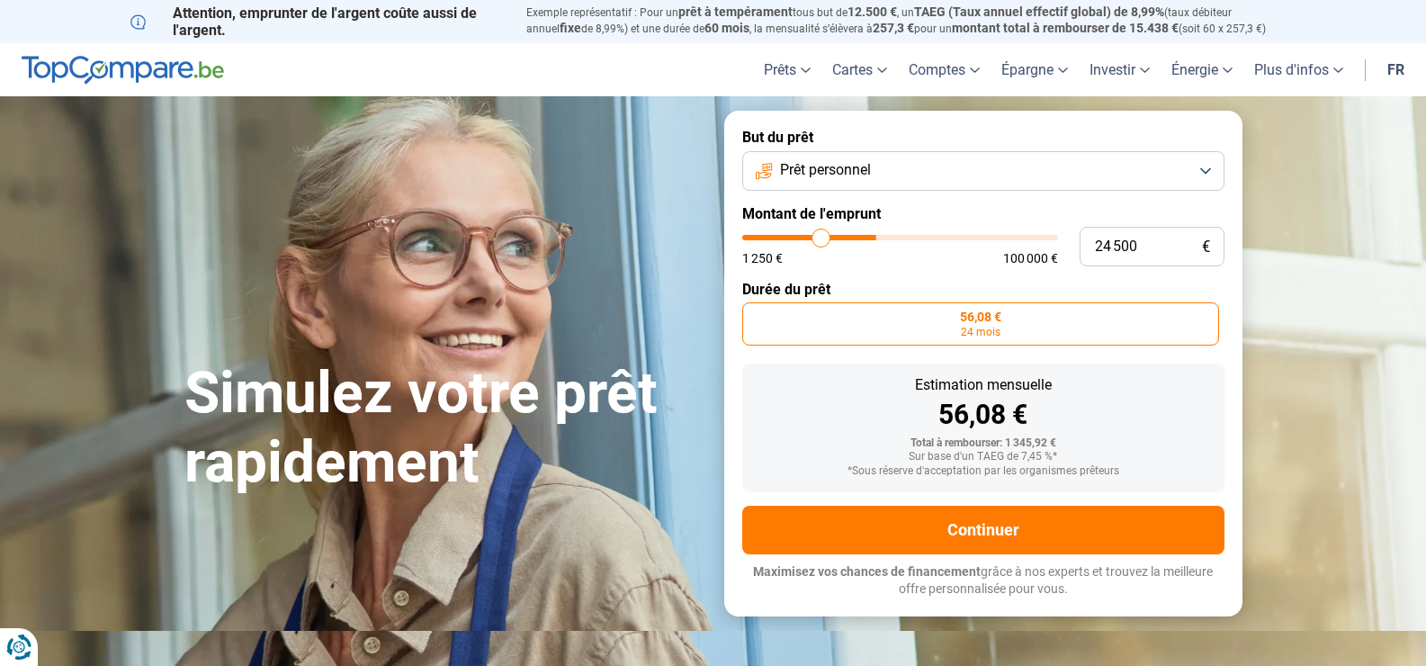
type input "20000"
type input "15 500"
type input "15500"
type input "11 250"
type input "11250"
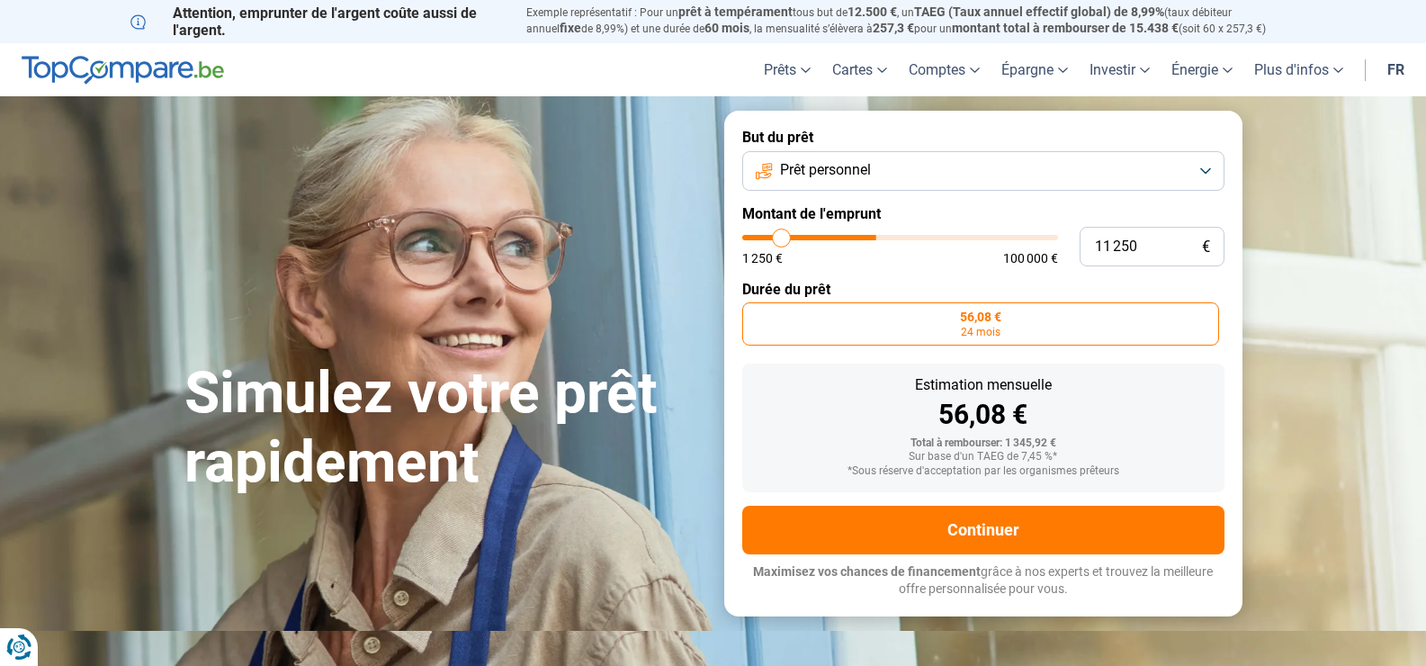
type input "3 500"
type input "3500"
type input "1 250"
type input "1250"
drag, startPoint x: 758, startPoint y: 233, endPoint x: 671, endPoint y: 240, distance: 86.7
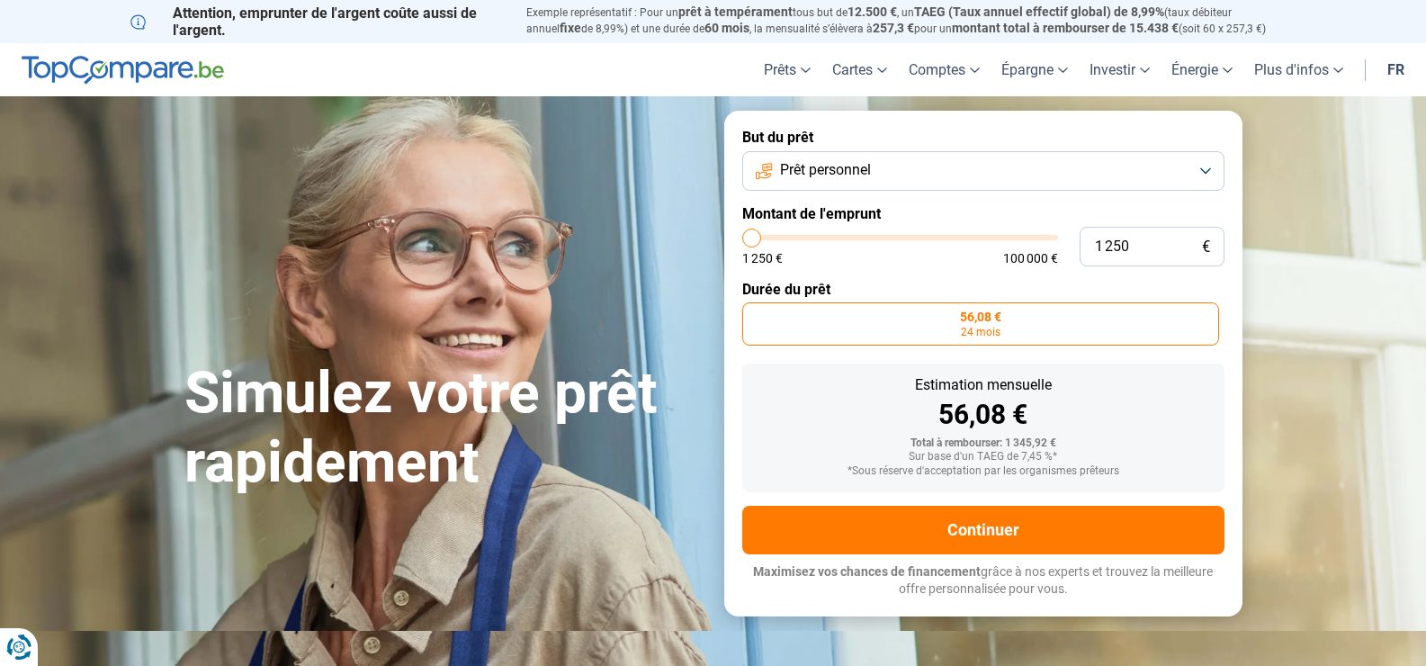
click at [742, 240] on input "range" at bounding box center [900, 237] width 316 height 5
type input "8 000"
type input "8000"
type input "13 250"
type input "13250"
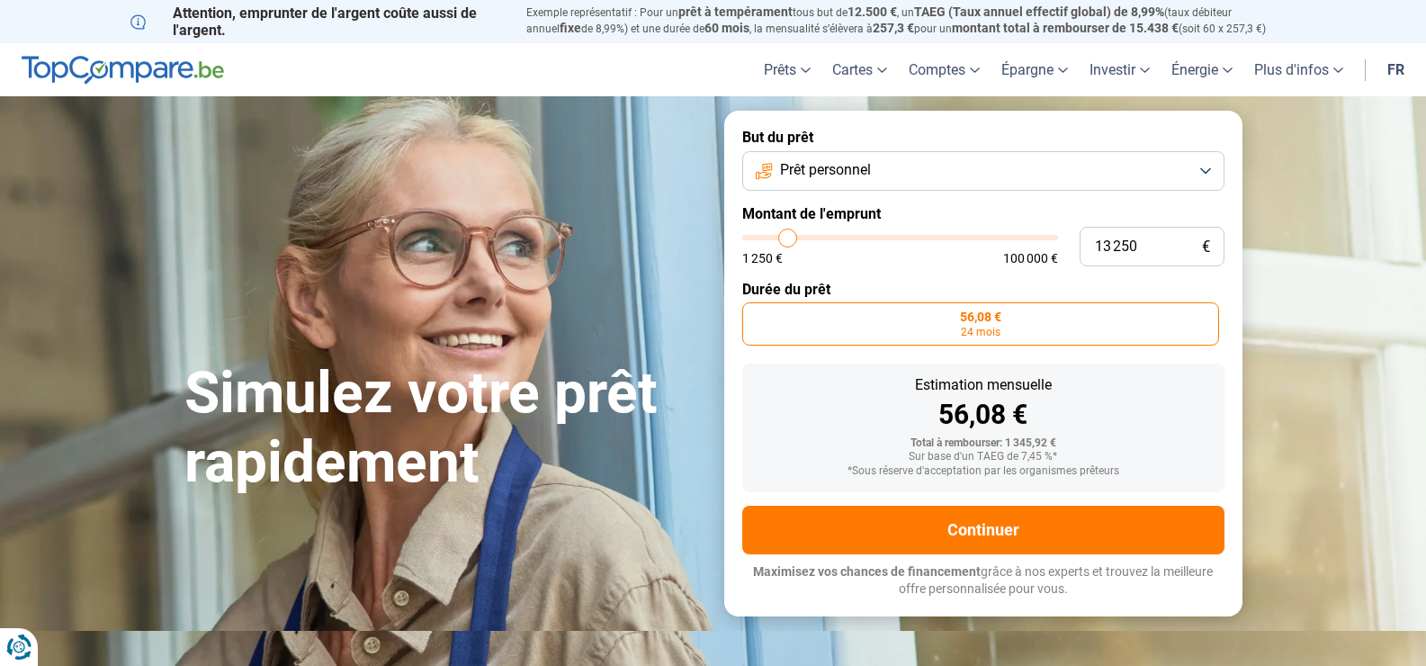
type input "18 500"
type input "18500"
type input "21 250"
type input "21250"
type input "22 250"
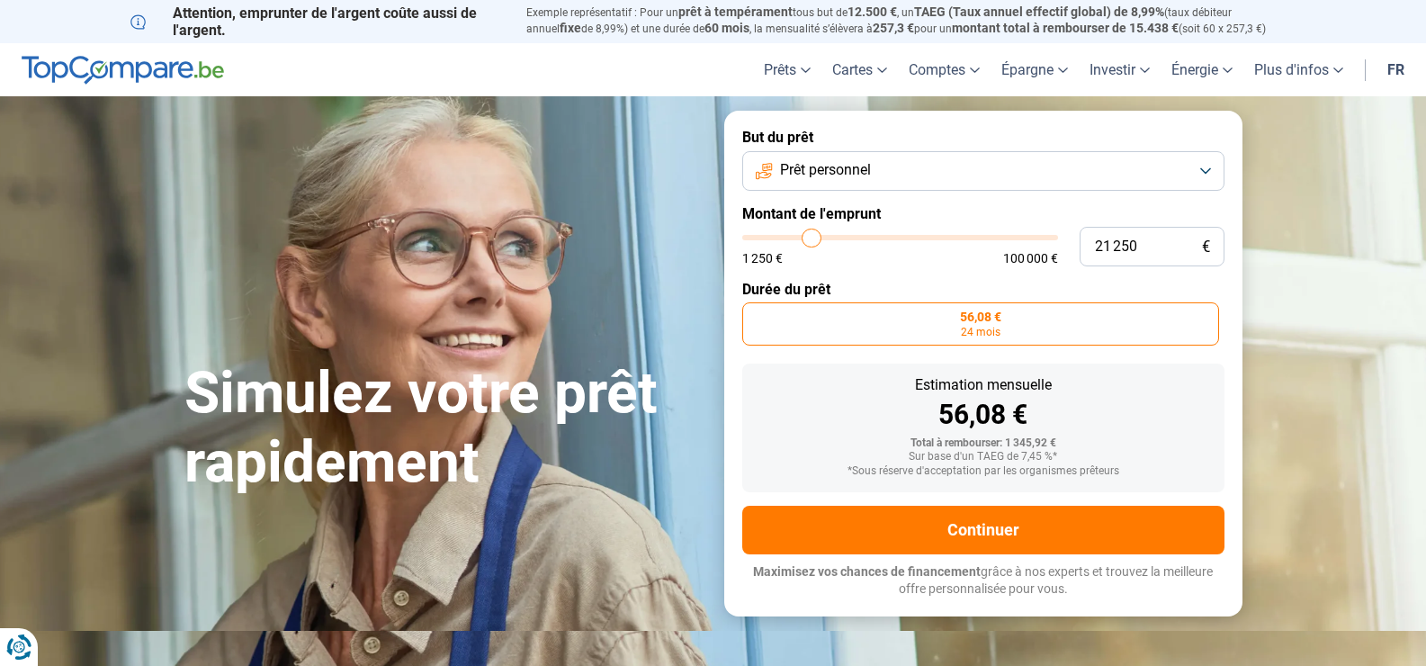
type input "22250"
type input "22 750"
type input "22750"
type input "23 250"
type input "23250"
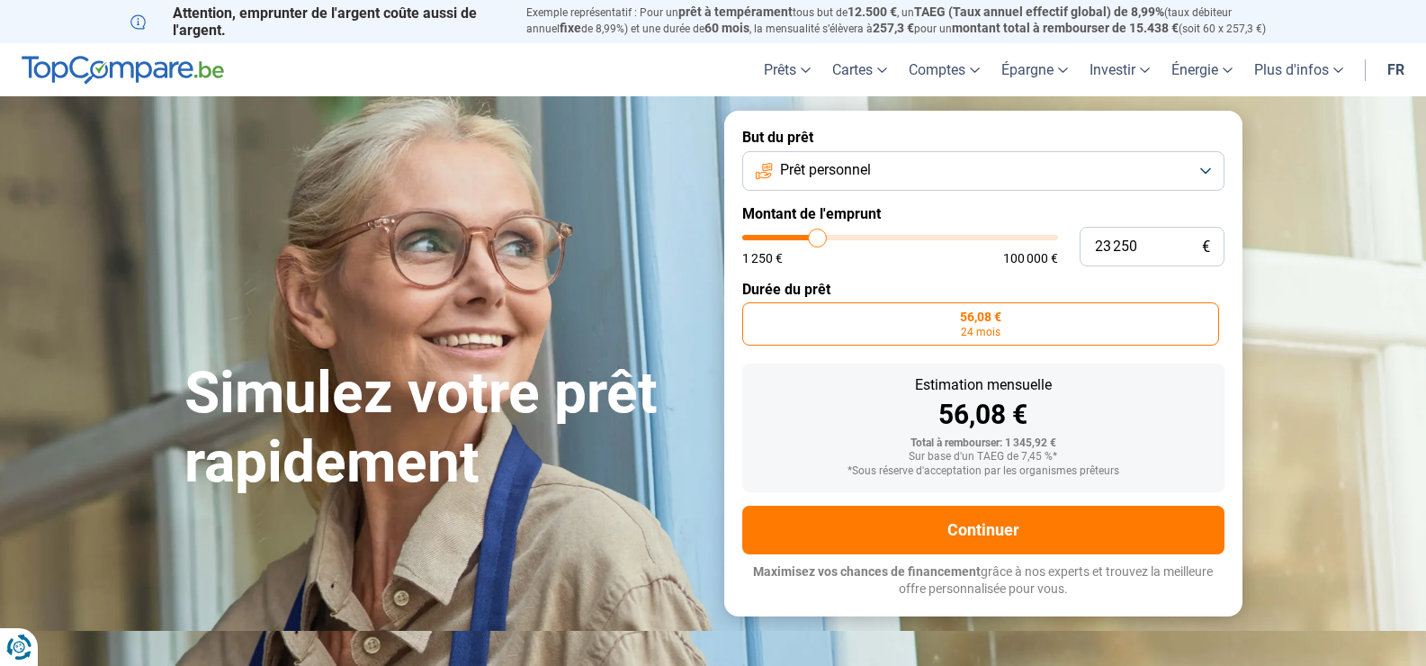
type input "24 750"
drag, startPoint x: 758, startPoint y: 237, endPoint x: 1106, endPoint y: 251, distance: 348.6
click at [1058, 240] on input "range" at bounding box center [900, 237] width 316 height 5
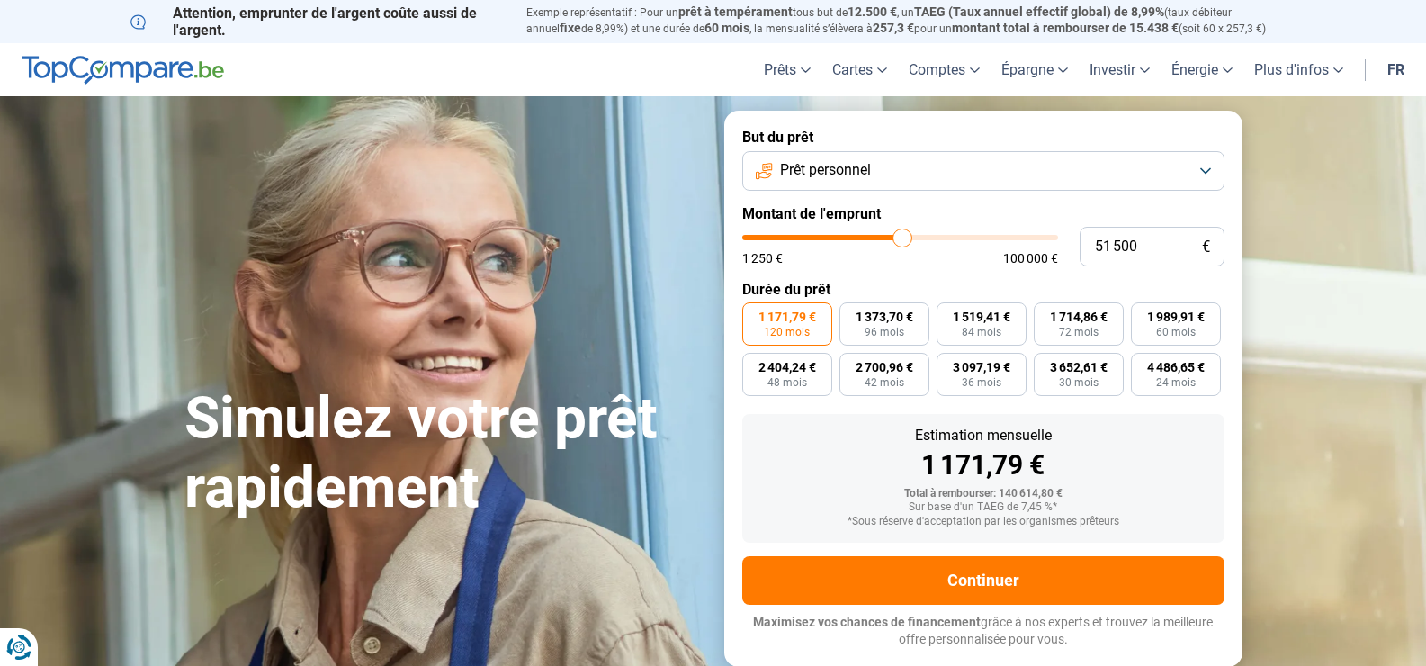
drag, startPoint x: 998, startPoint y: 235, endPoint x: 903, endPoint y: 239, distance: 95.5
click at [903, 238] on input "range" at bounding box center [900, 237] width 316 height 5
drag, startPoint x: 903, startPoint y: 239, endPoint x: 825, endPoint y: 238, distance: 77.4
click at [825, 238] on input "range" at bounding box center [900, 237] width 316 height 5
drag, startPoint x: 825, startPoint y: 238, endPoint x: 795, endPoint y: 236, distance: 30.7
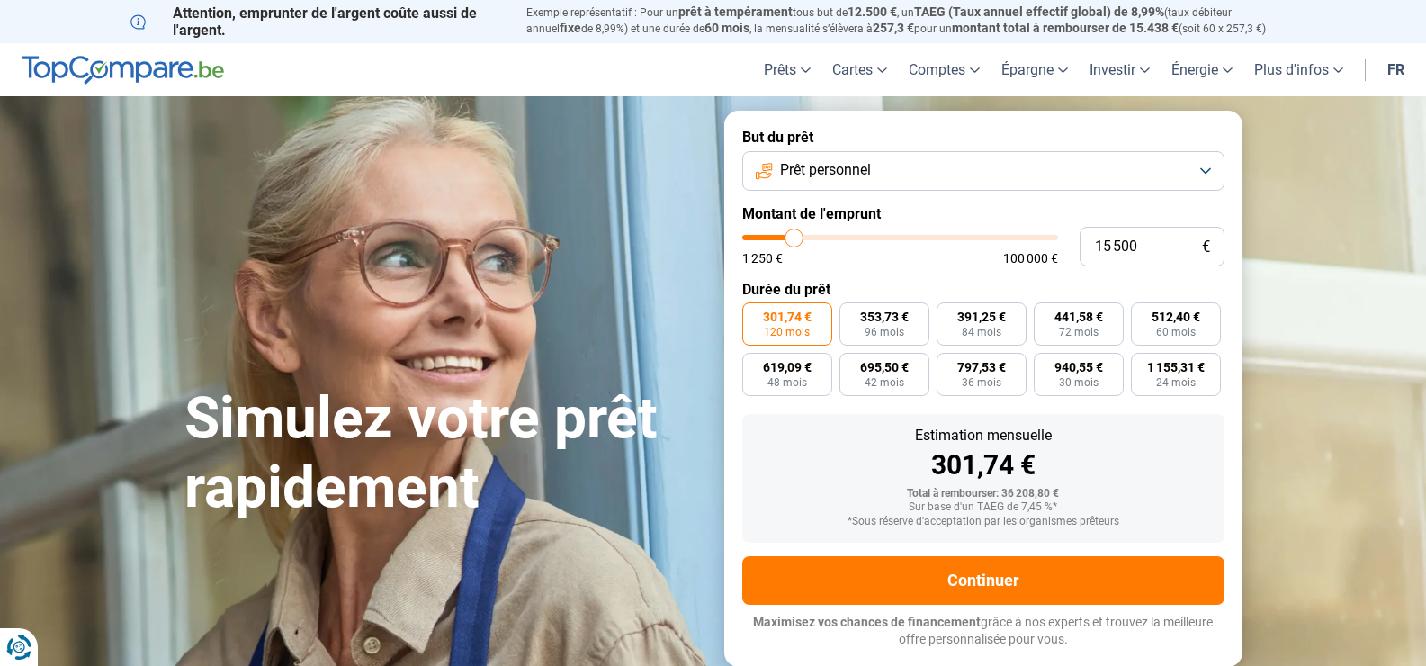
click at [795, 236] on input "range" at bounding box center [900, 237] width 316 height 5
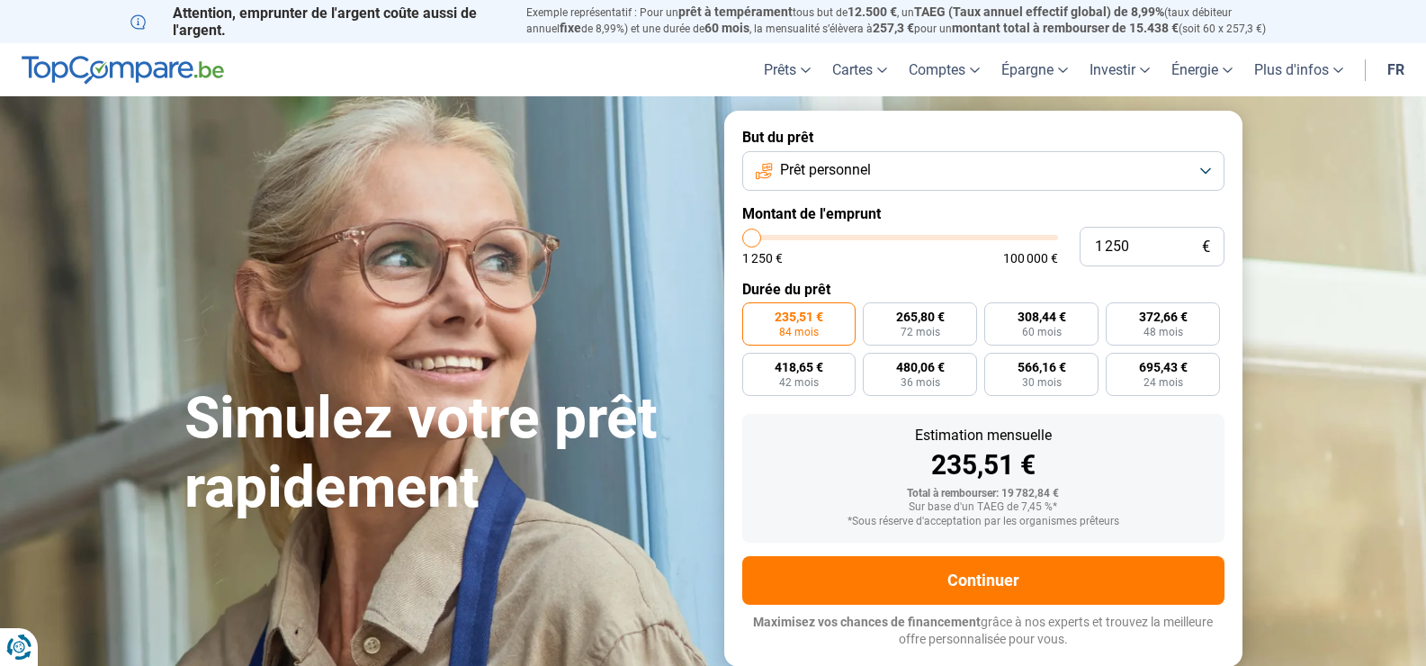
drag, startPoint x: 795, startPoint y: 236, endPoint x: 741, endPoint y: 232, distance: 54.1
click at [742, 235] on input "range" at bounding box center [900, 237] width 316 height 5
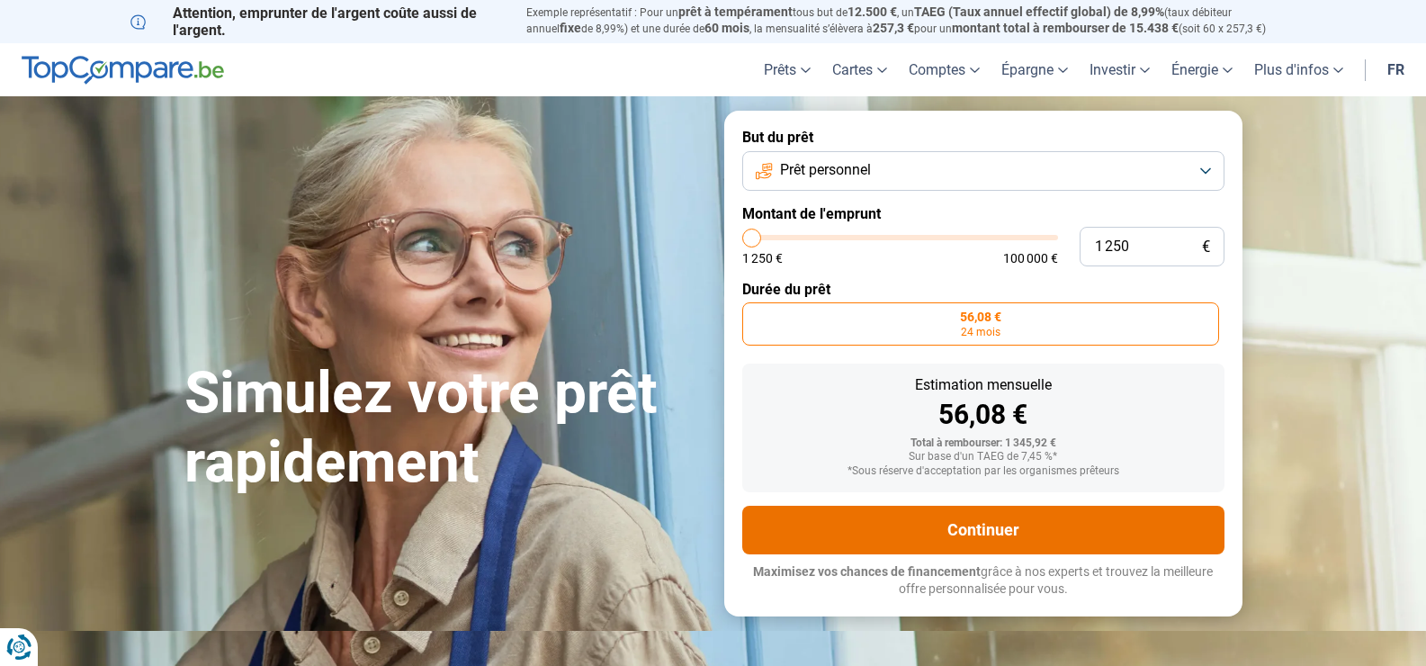
click at [982, 525] on button "Continuer" at bounding box center [983, 530] width 482 height 49
